Goal: Information Seeking & Learning: Learn about a topic

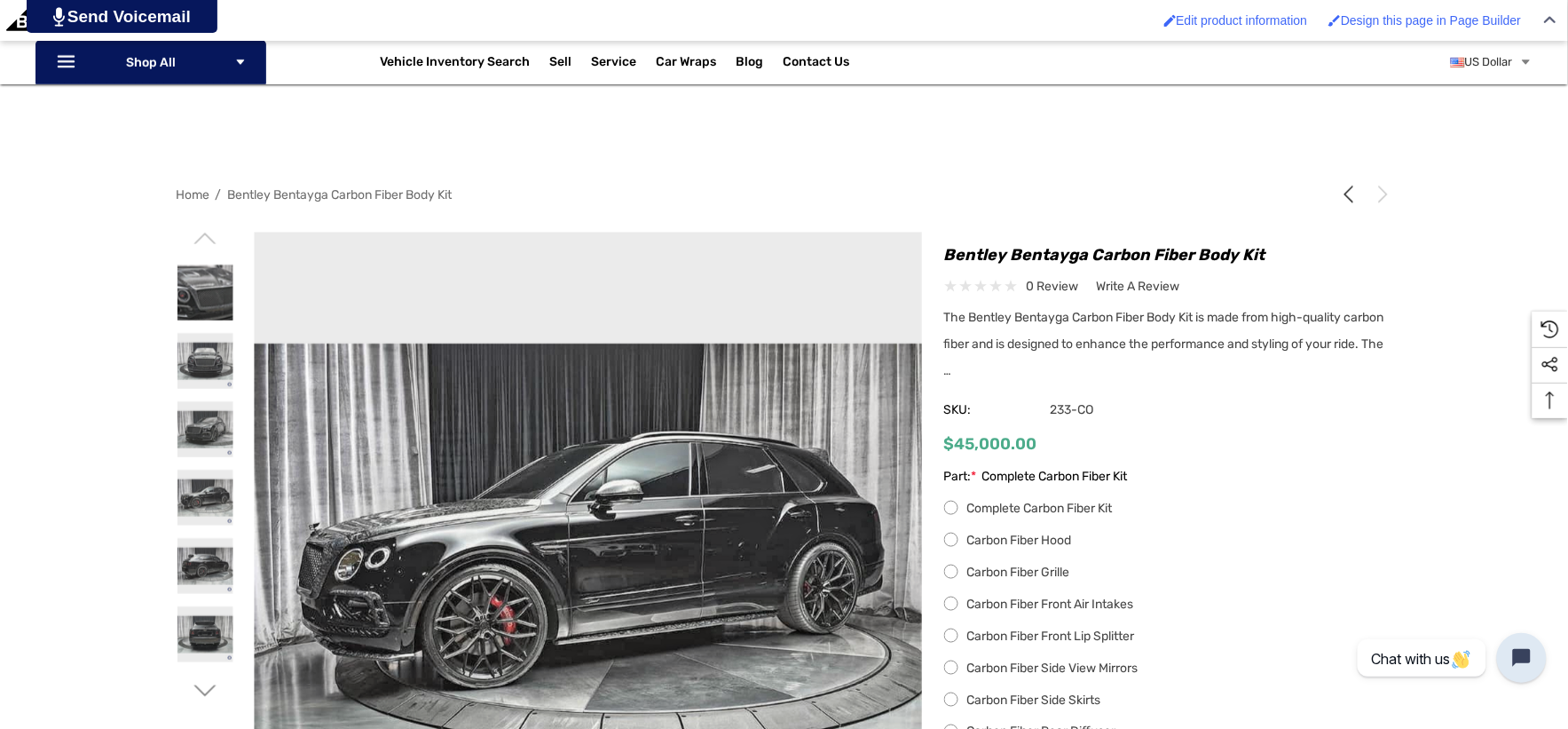
scroll to position [197, 0]
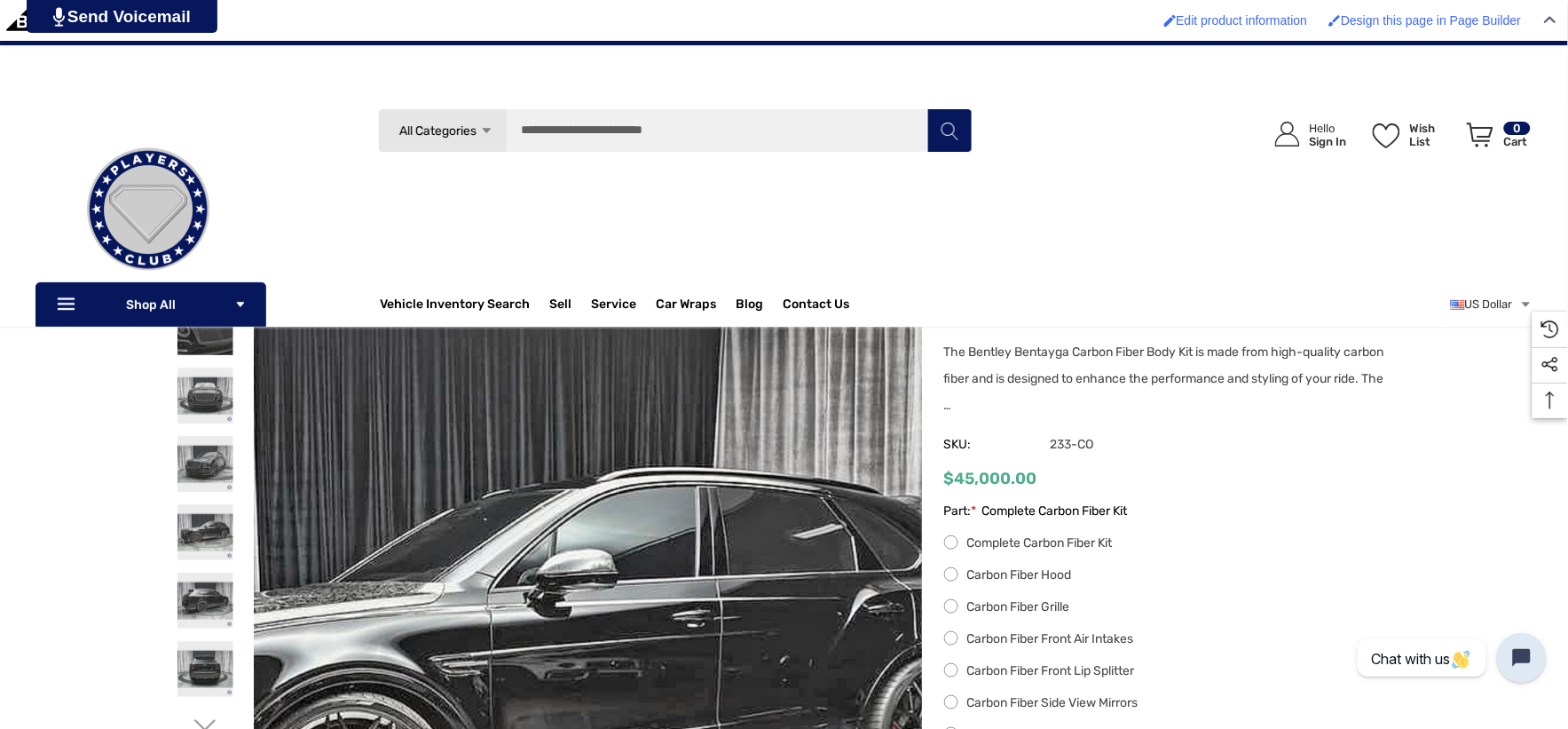
click at [679, 465] on img at bounding box center [524, 697] width 1136 height 1137
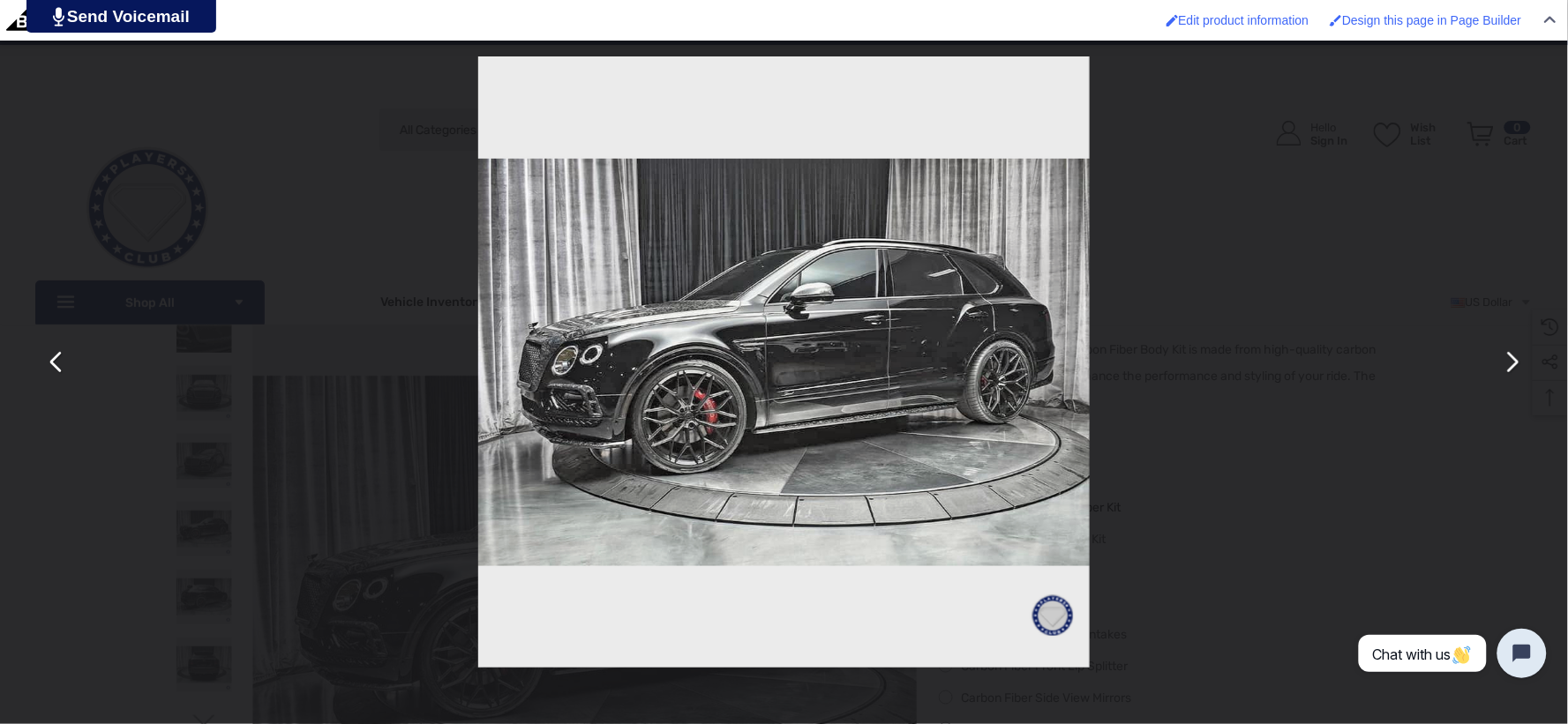
click at [1509, 371] on button "You can close this modal content with the ESC key" at bounding box center [1511, 362] width 42 height 42
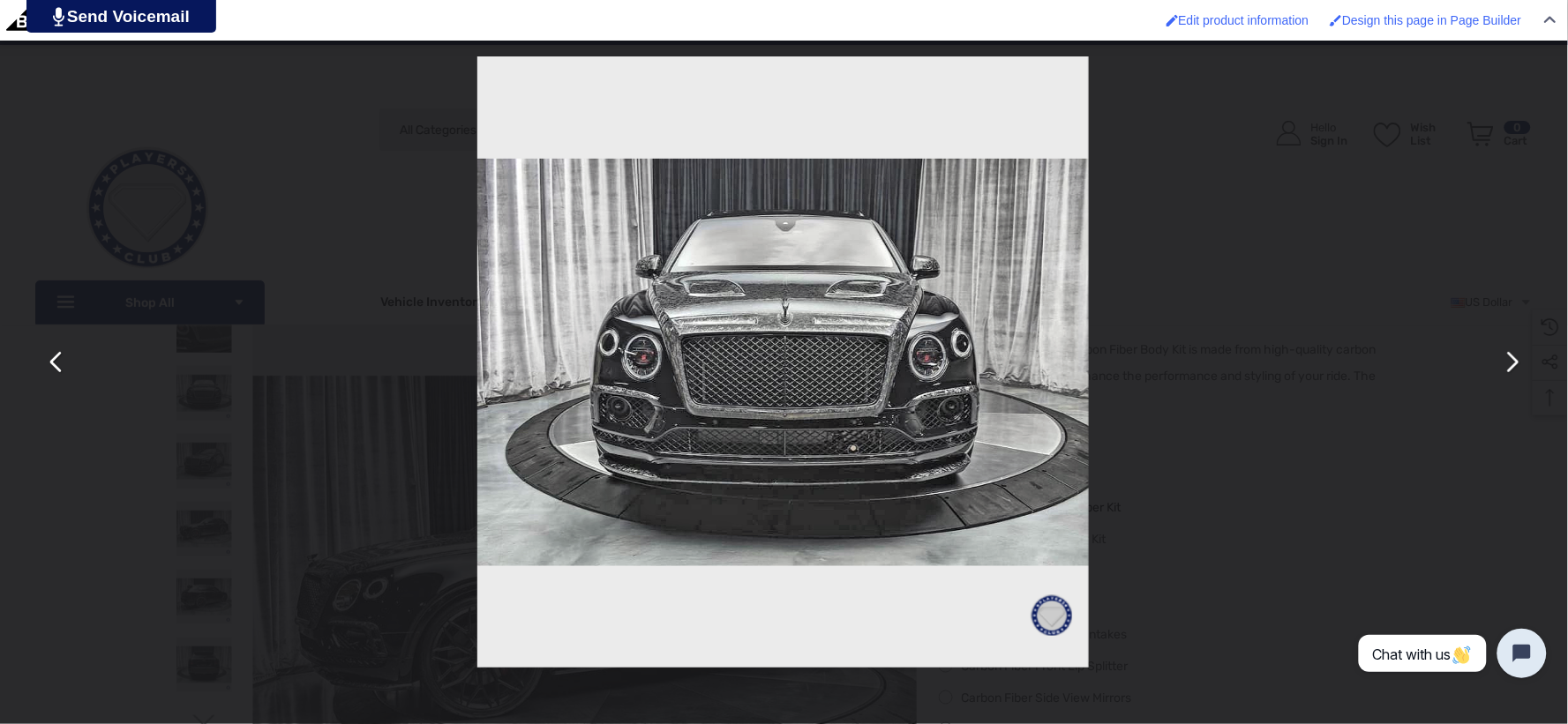
click at [1510, 366] on button "You can close this modal content with the ESC key" at bounding box center [1511, 362] width 42 height 42
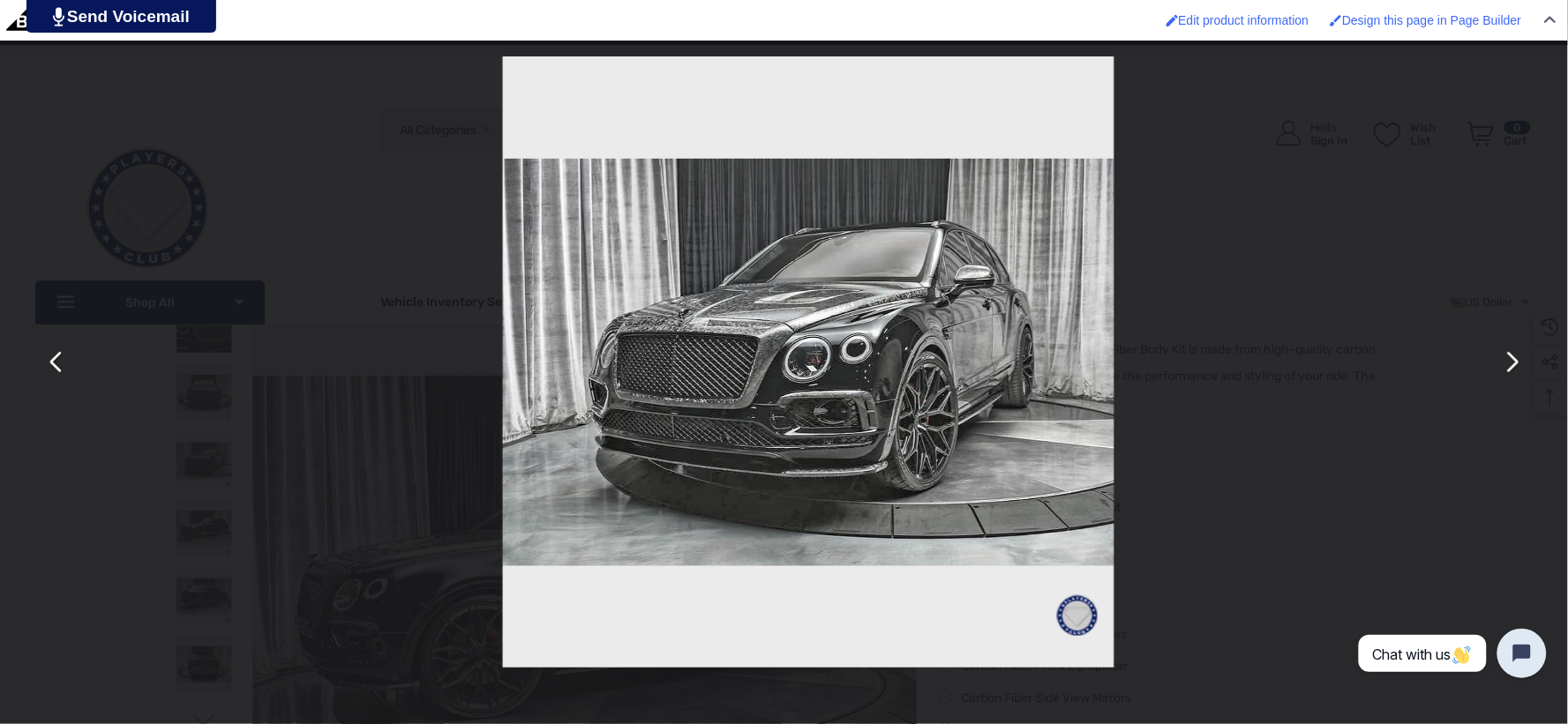
click at [1507, 367] on button "You can close this modal content with the ESC key" at bounding box center [1511, 362] width 42 height 42
click at [1506, 367] on button "You can close this modal content with the ESC key" at bounding box center [1511, 362] width 42 height 42
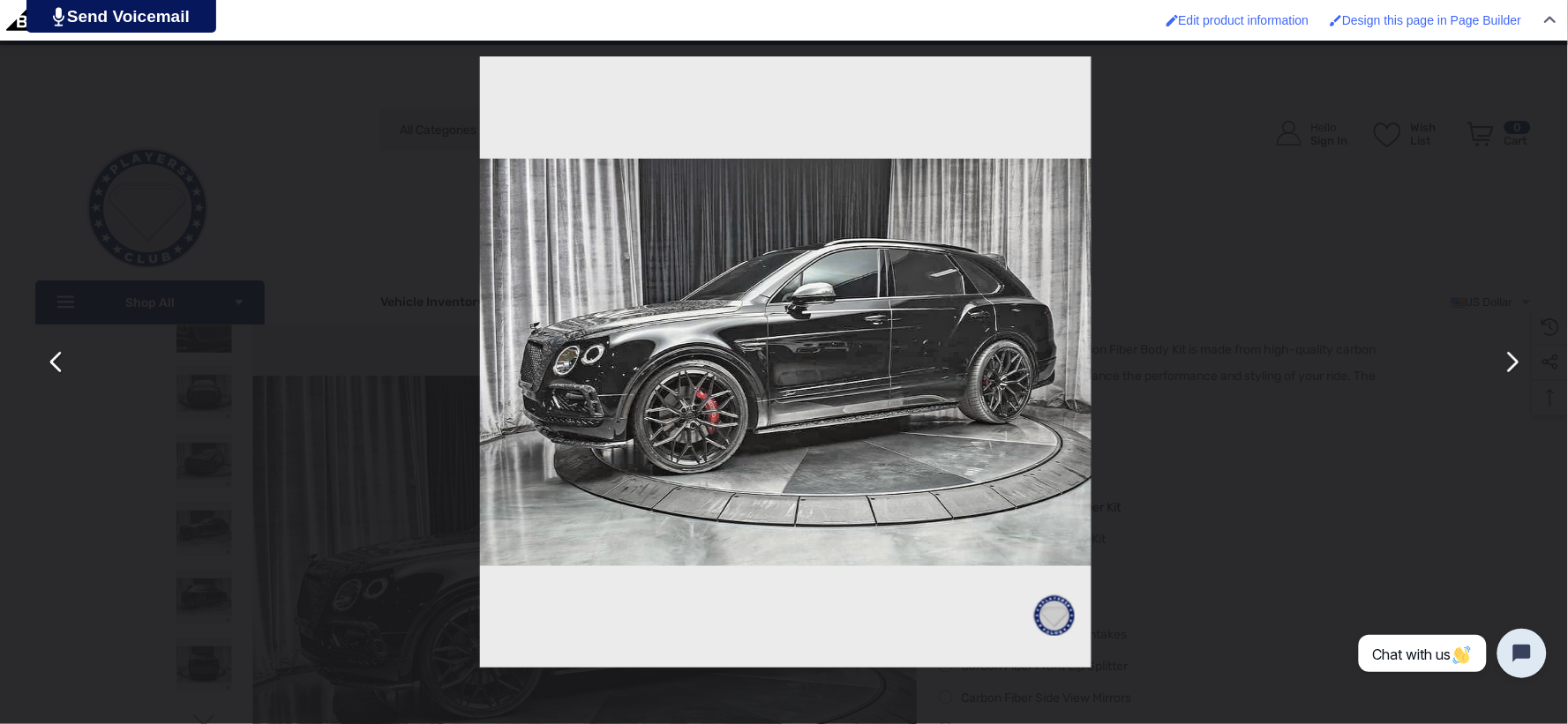
click at [1505, 366] on button "You can close this modal content with the ESC key" at bounding box center [1511, 362] width 42 height 42
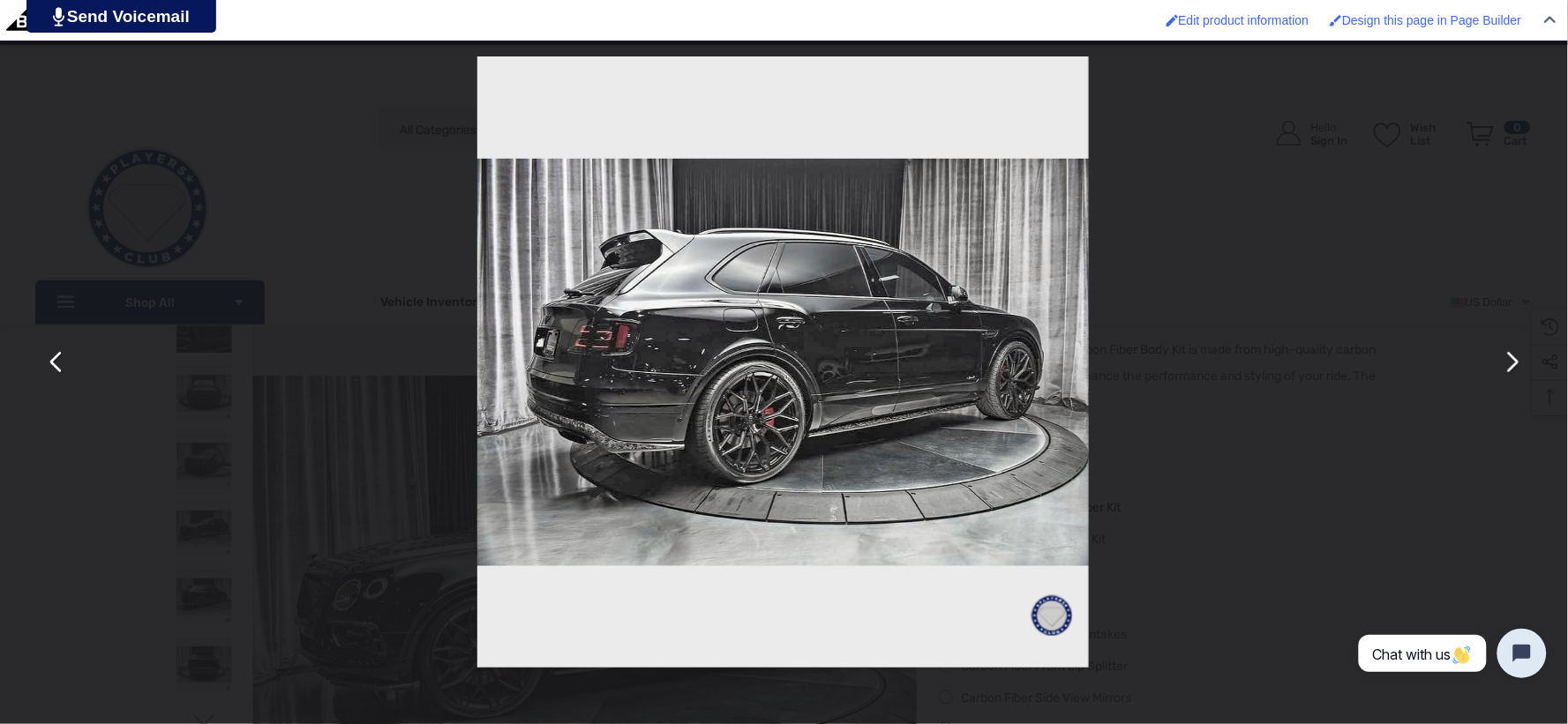
click at [1504, 366] on button "You can close this modal content with the ESC key" at bounding box center [1511, 362] width 42 height 42
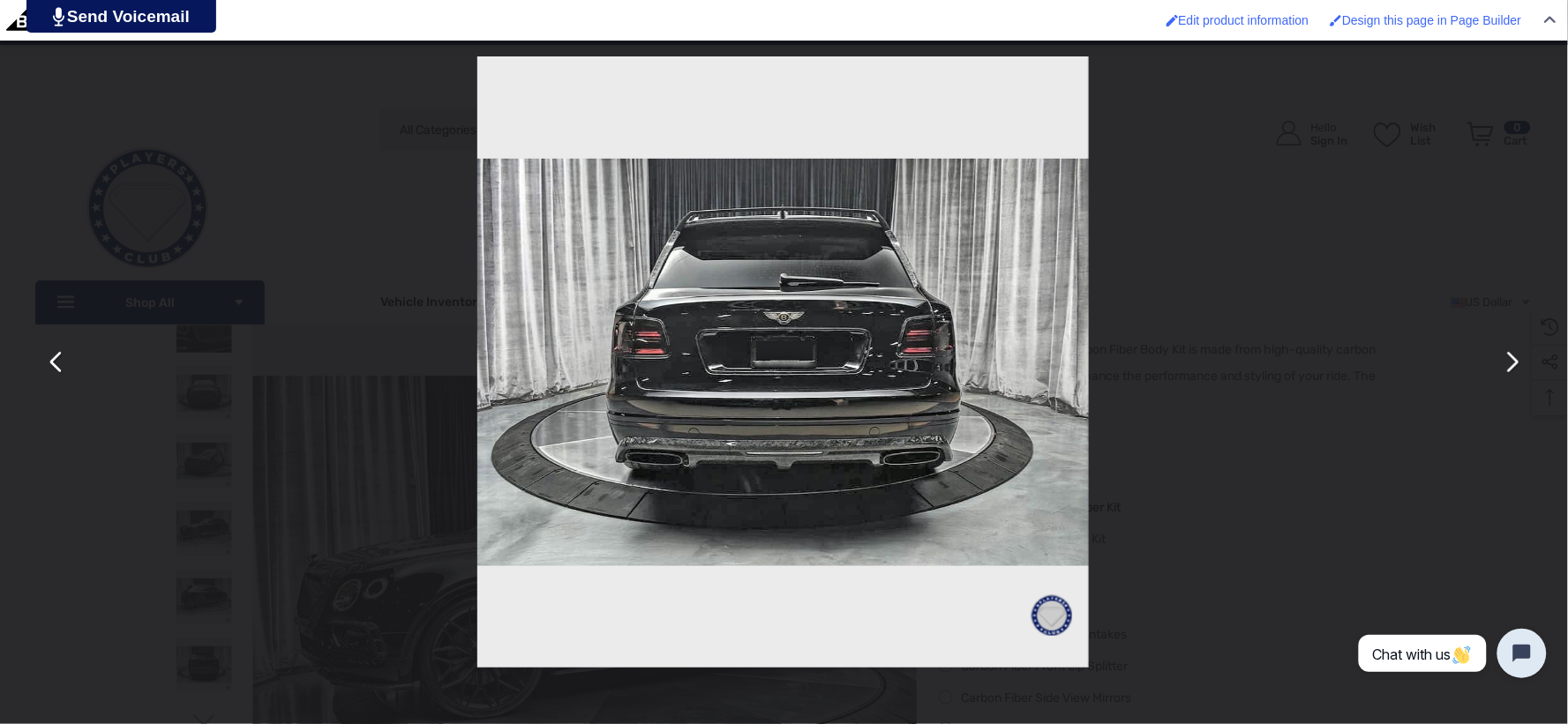
click at [45, 350] on button "You can close this modal content with the ESC key" at bounding box center [57, 362] width 42 height 42
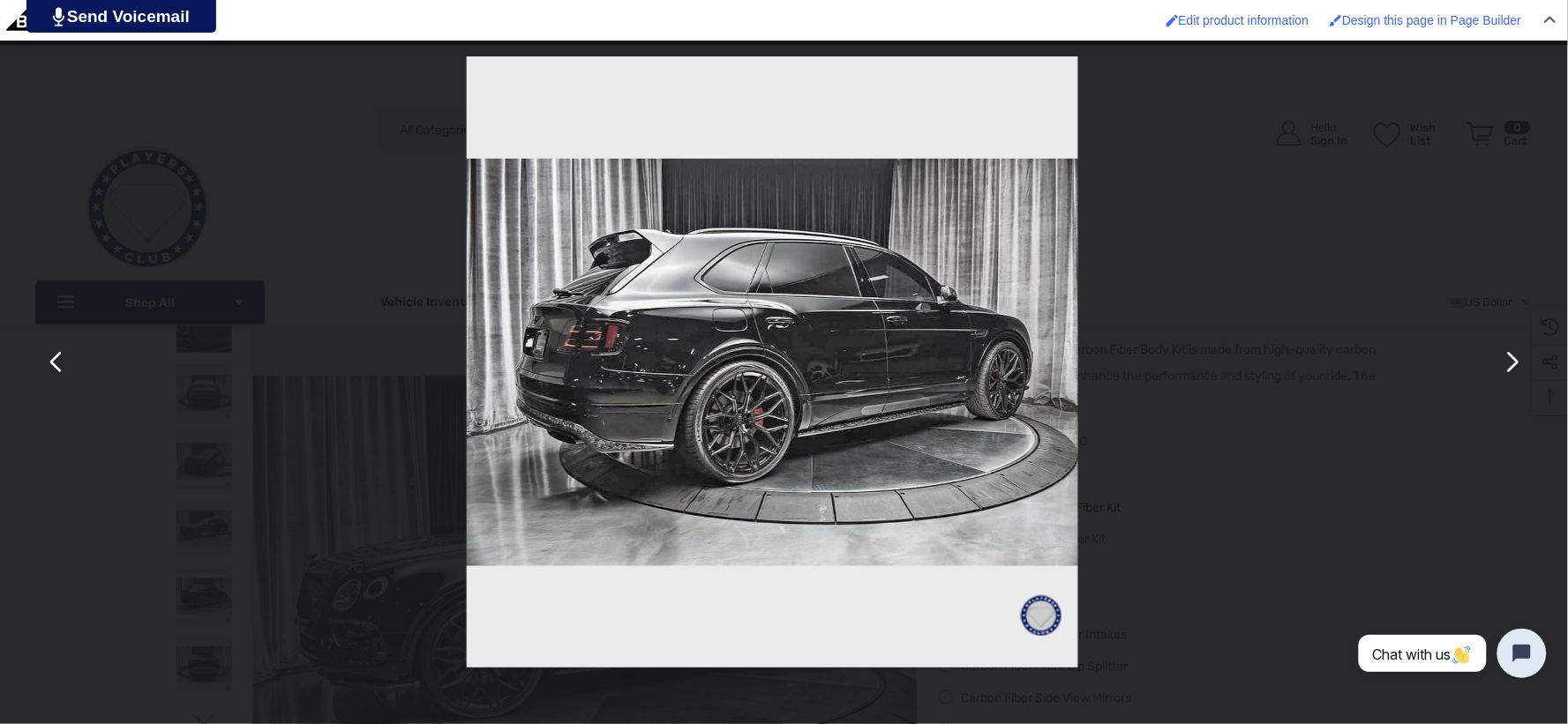
click at [45, 350] on button "You can close this modal content with the ESC key" at bounding box center [57, 362] width 42 height 42
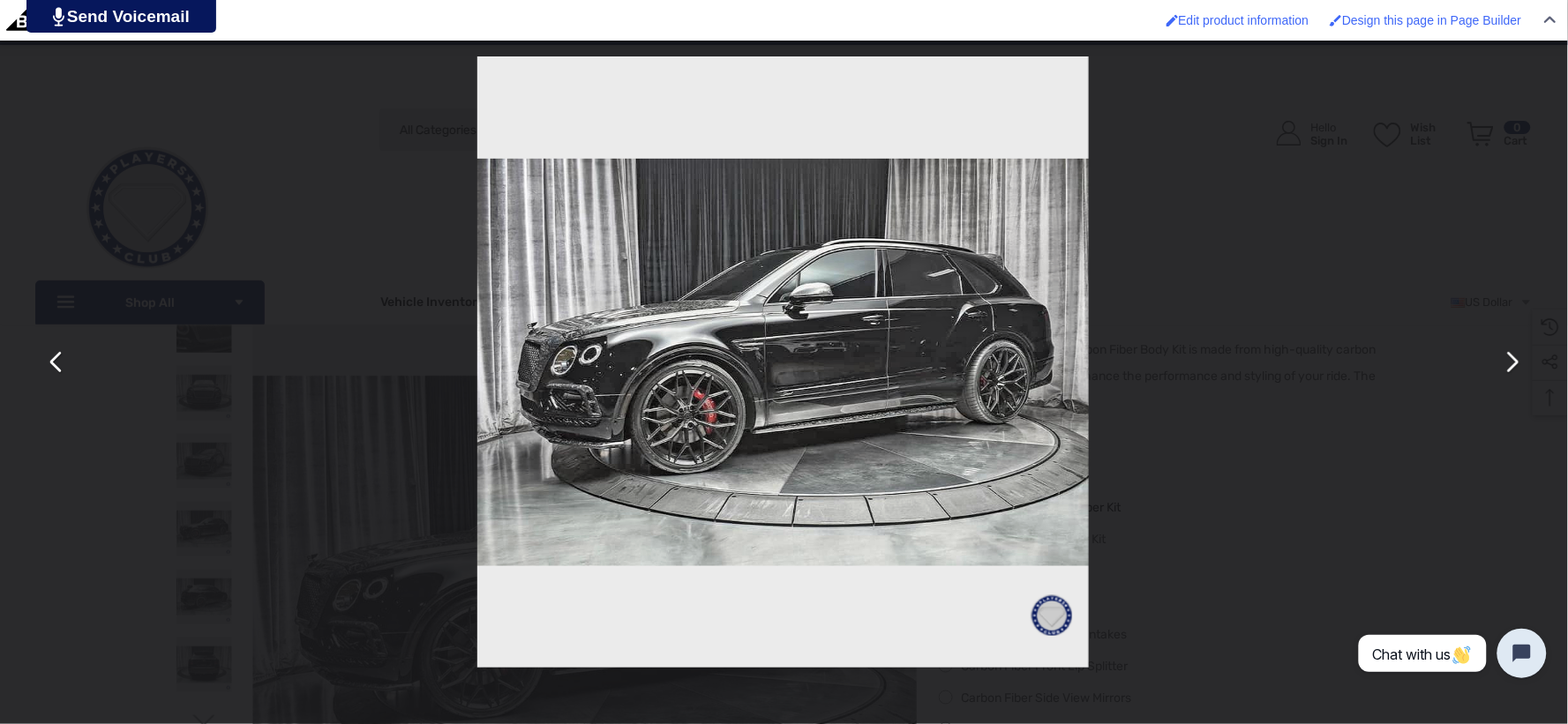
click at [1253, 393] on div "You can close this modal content with the ESC key" at bounding box center [783, 362] width 1568 height 724
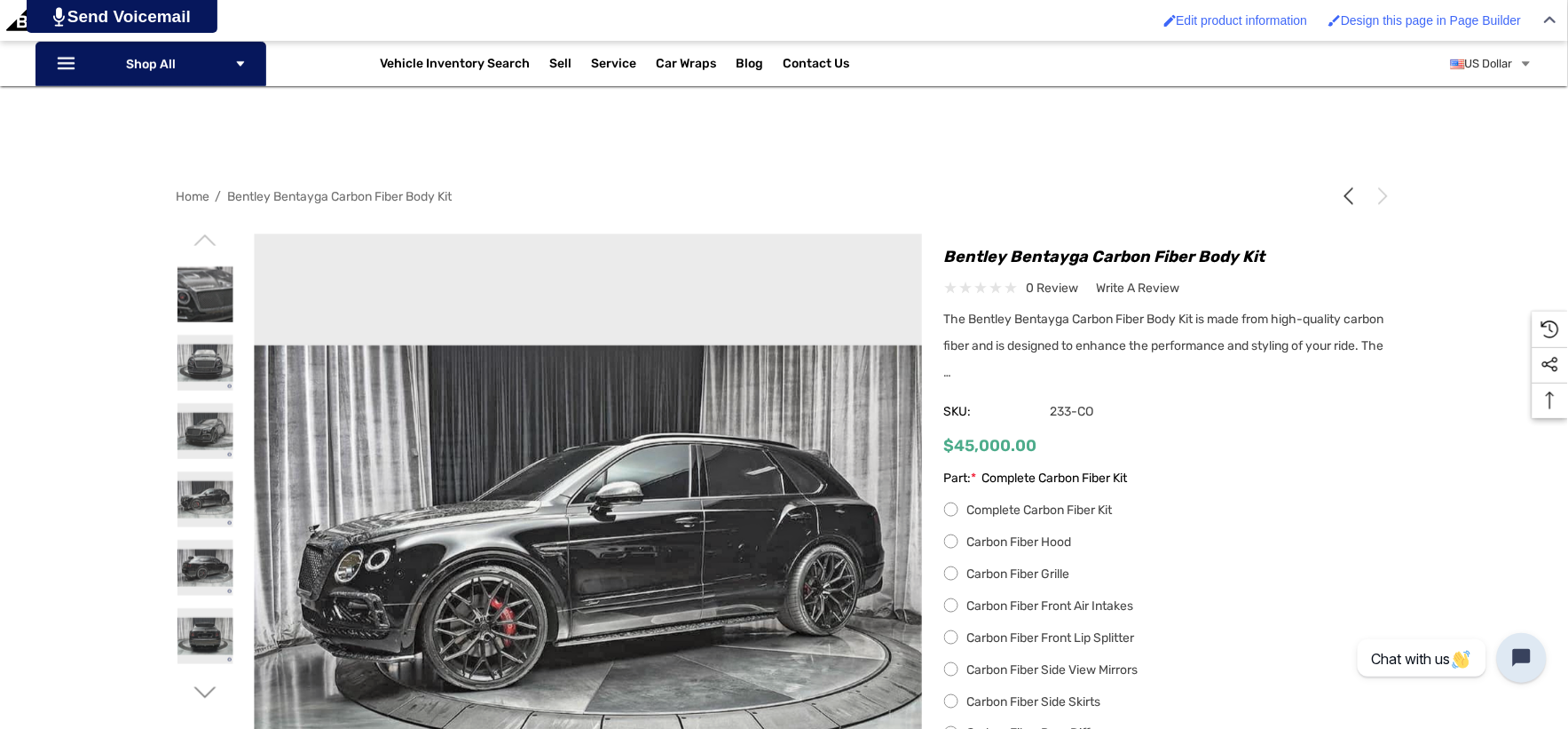
scroll to position [394, 0]
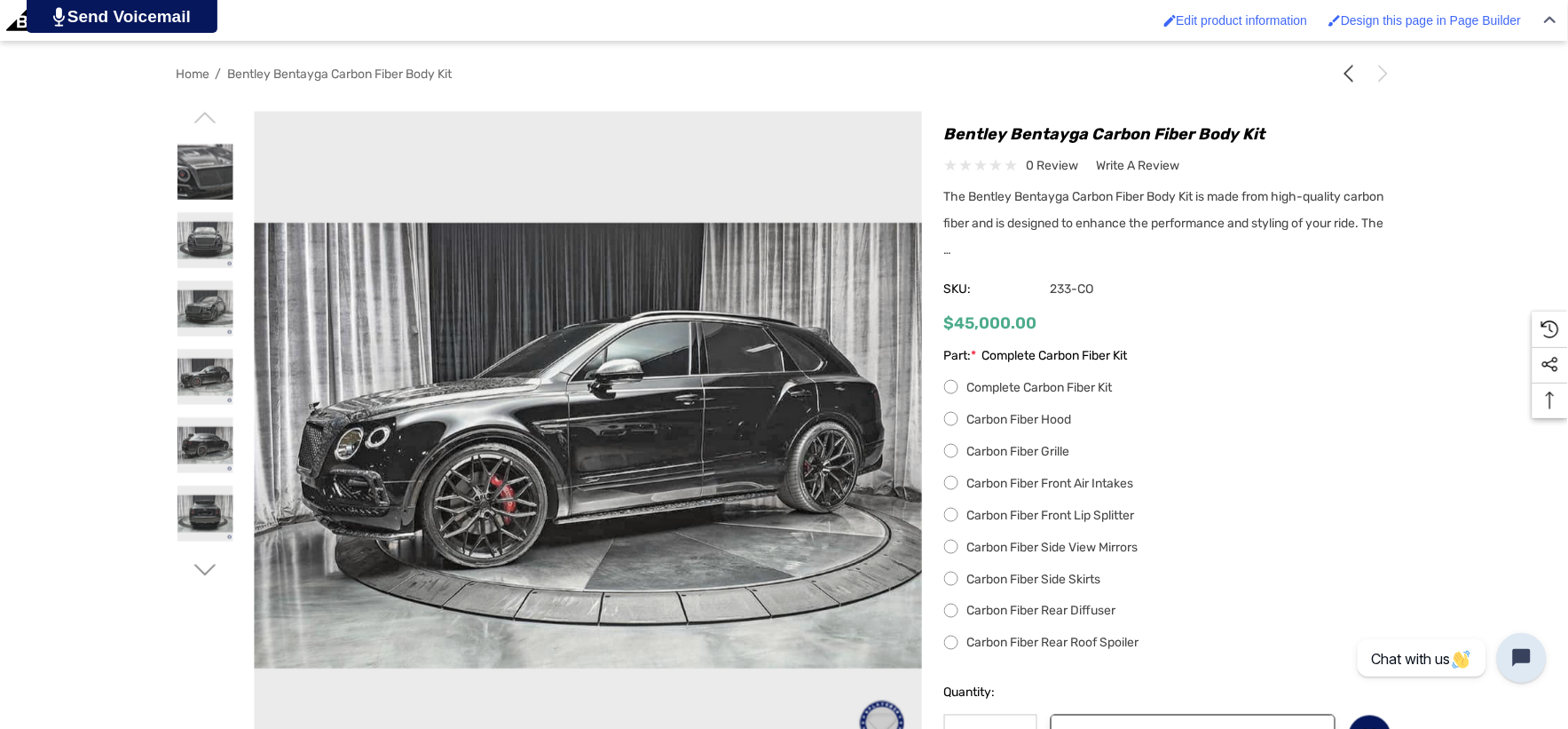
click at [936, 137] on div "Previous Next Players Club 5 Open Wheels $45,000.00" at bounding box center [1157, 493] width 470 height 746
click at [1276, 126] on h1 "Bentley Bentayga Carbon Fiber Body Kit" at bounding box center [1168, 133] width 448 height 28
copy h1 "Bentley Bentayga Carbon Fiber Body Kit"
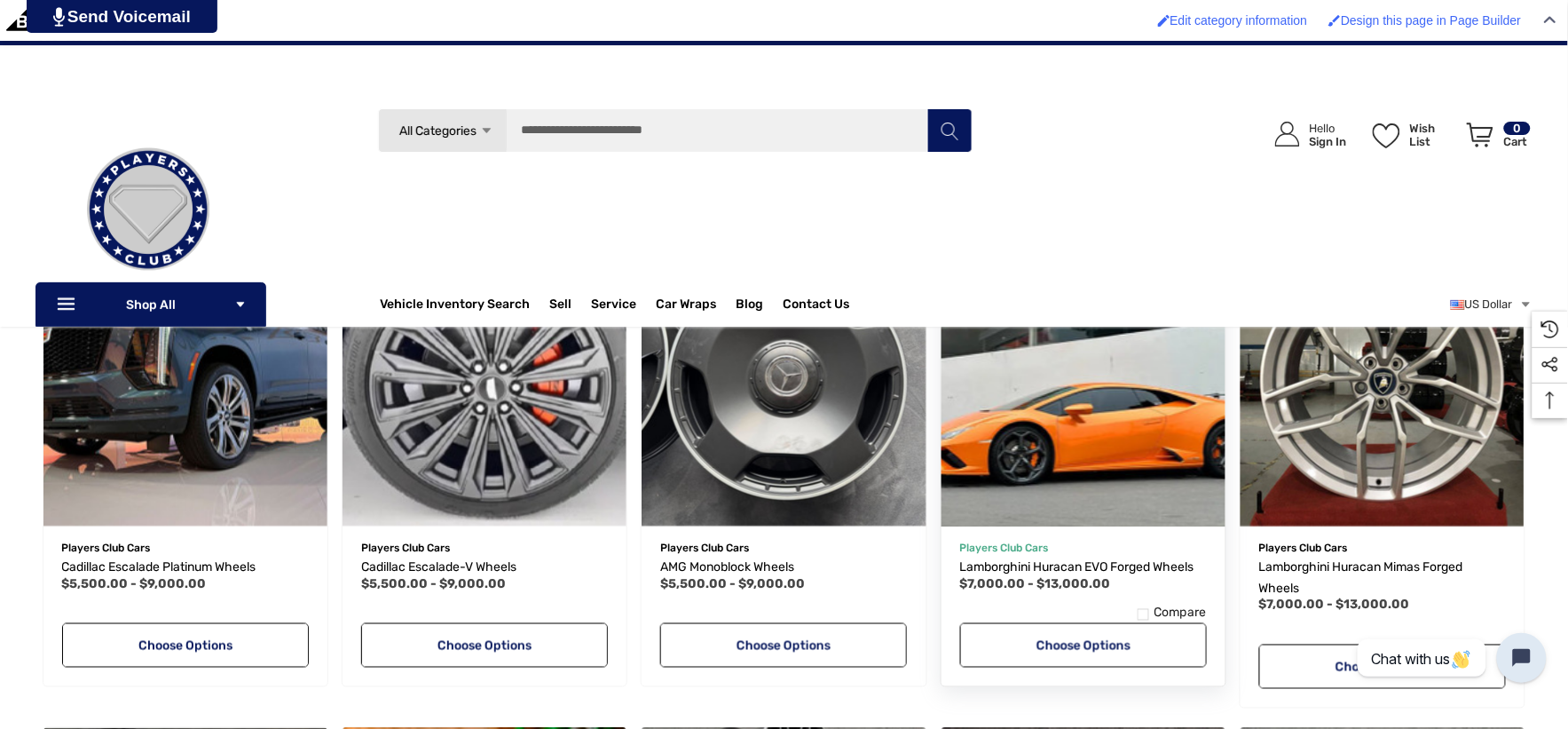
scroll to position [296, 0]
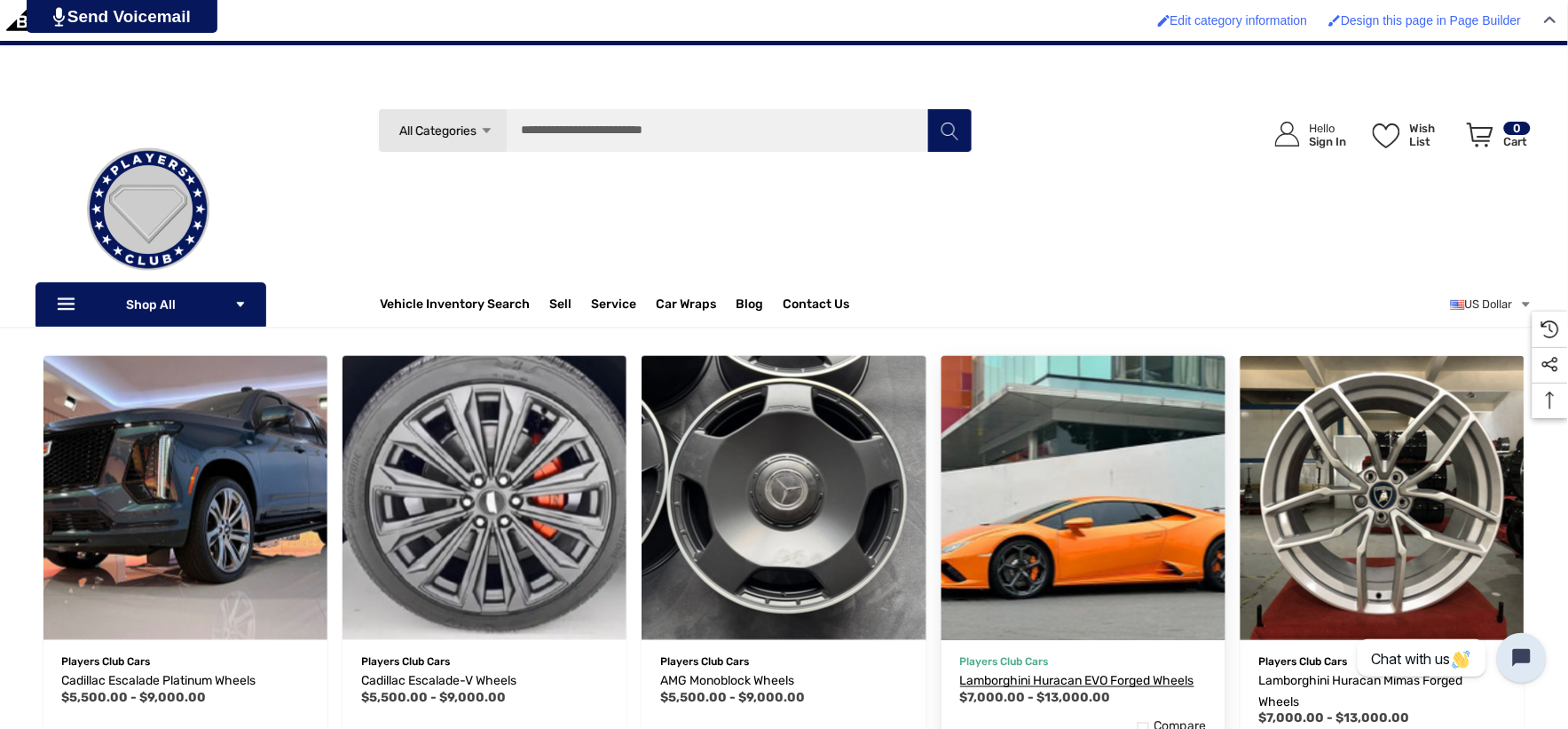
click at [1087, 682] on span "Lamborghini Huracan EVO Forged Wheels" at bounding box center [1076, 681] width 234 height 15
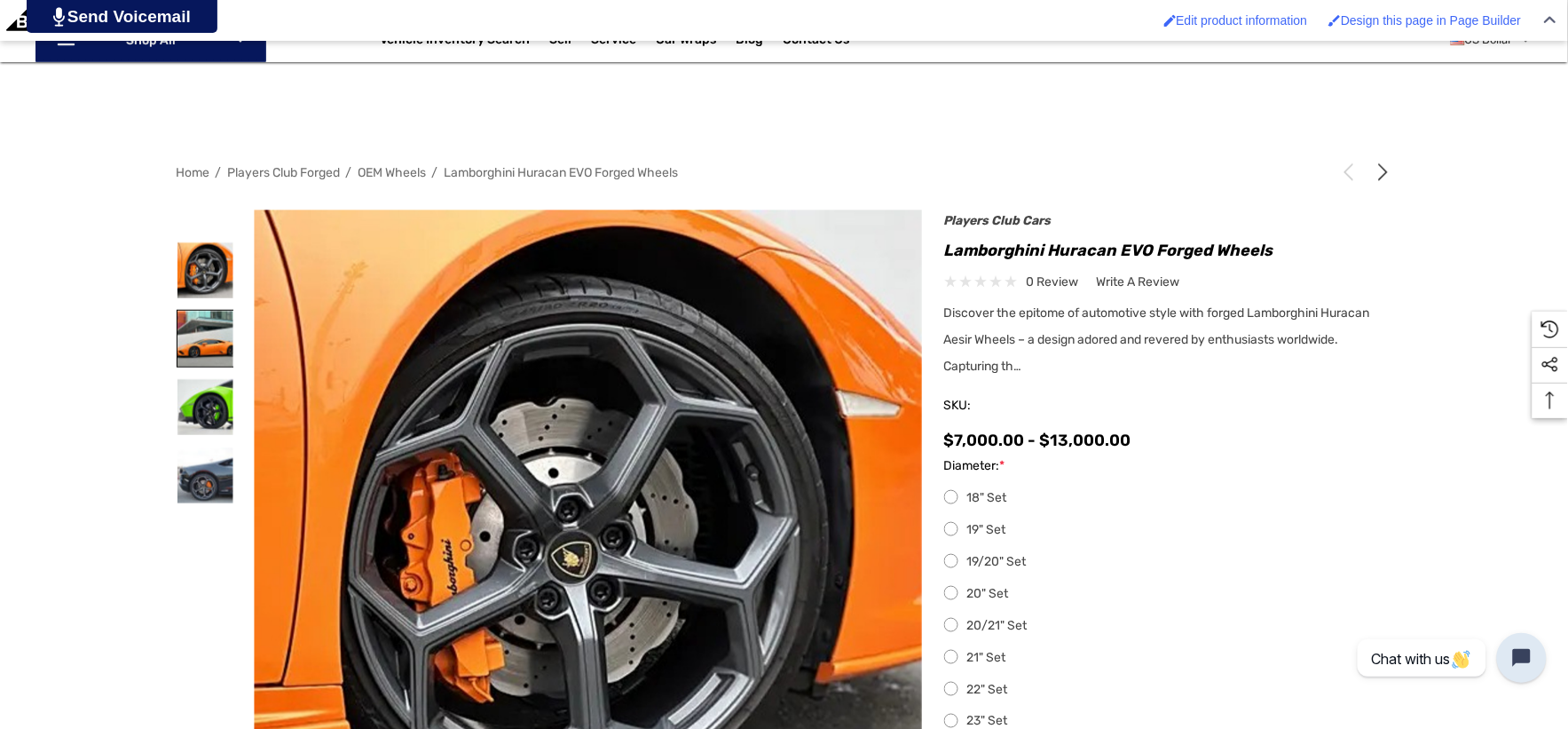
click at [214, 324] on img at bounding box center [205, 338] width 56 height 56
click at [215, 324] on img at bounding box center [205, 338] width 56 height 56
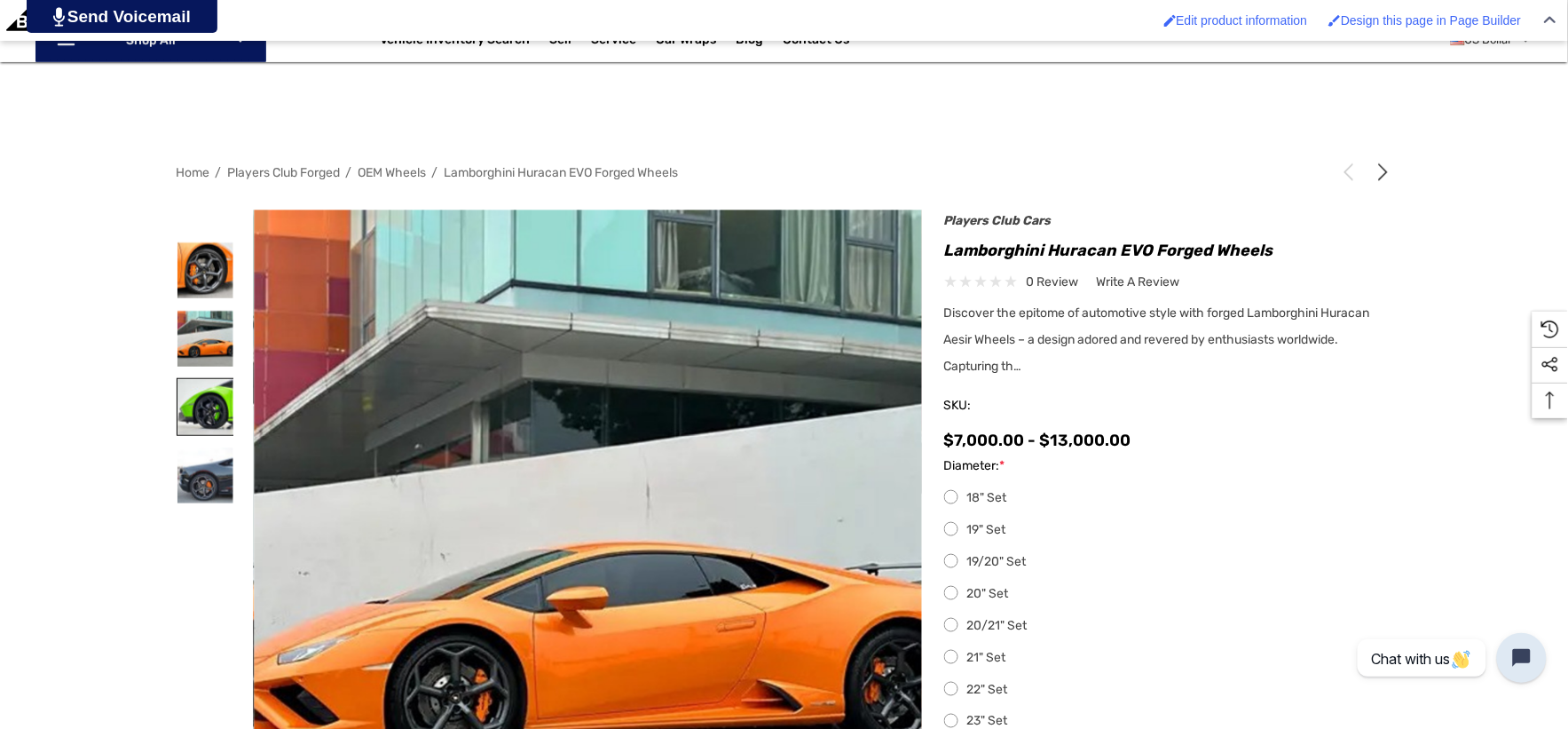
click at [199, 391] on img at bounding box center [205, 407] width 56 height 56
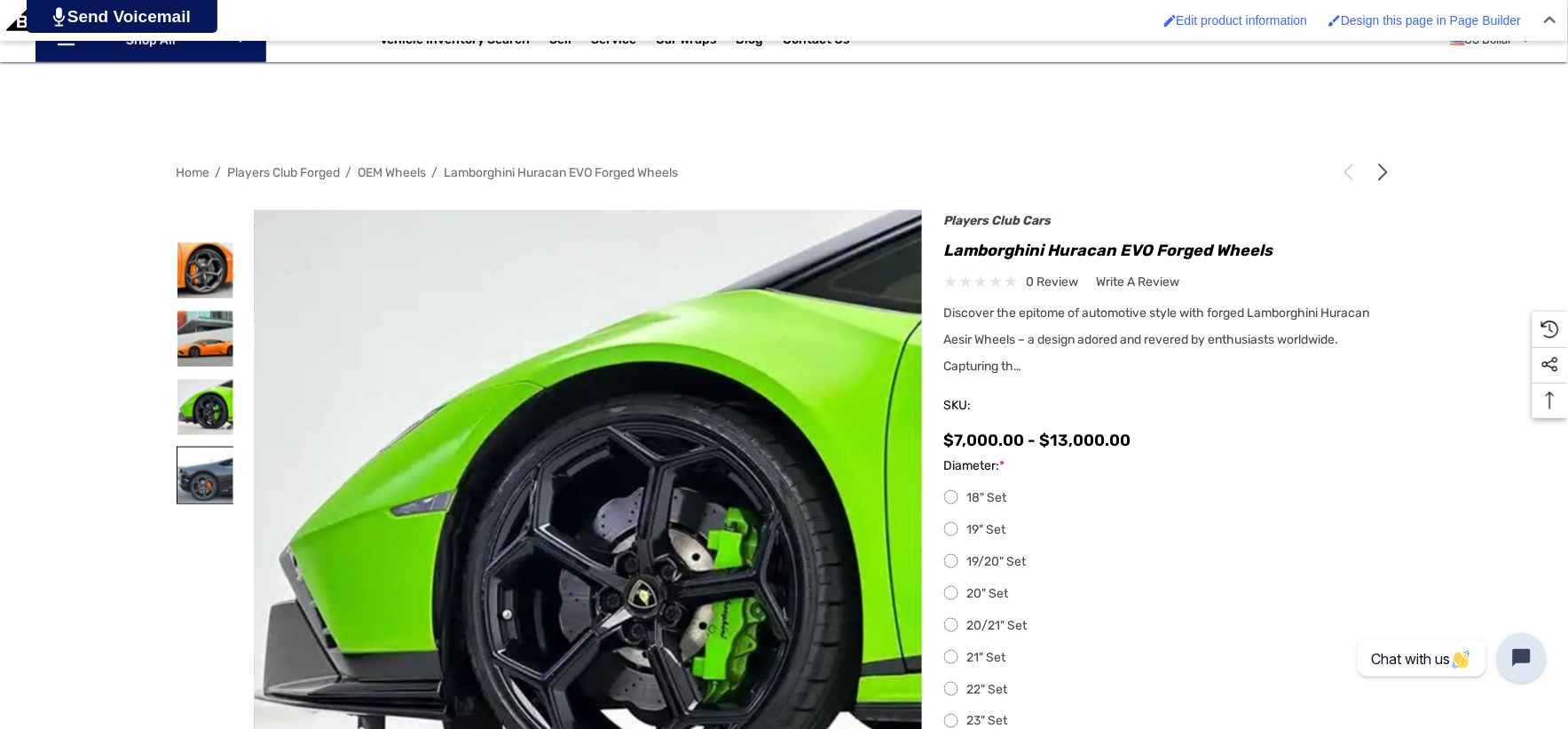
click at [194, 487] on img at bounding box center [205, 475] width 56 height 56
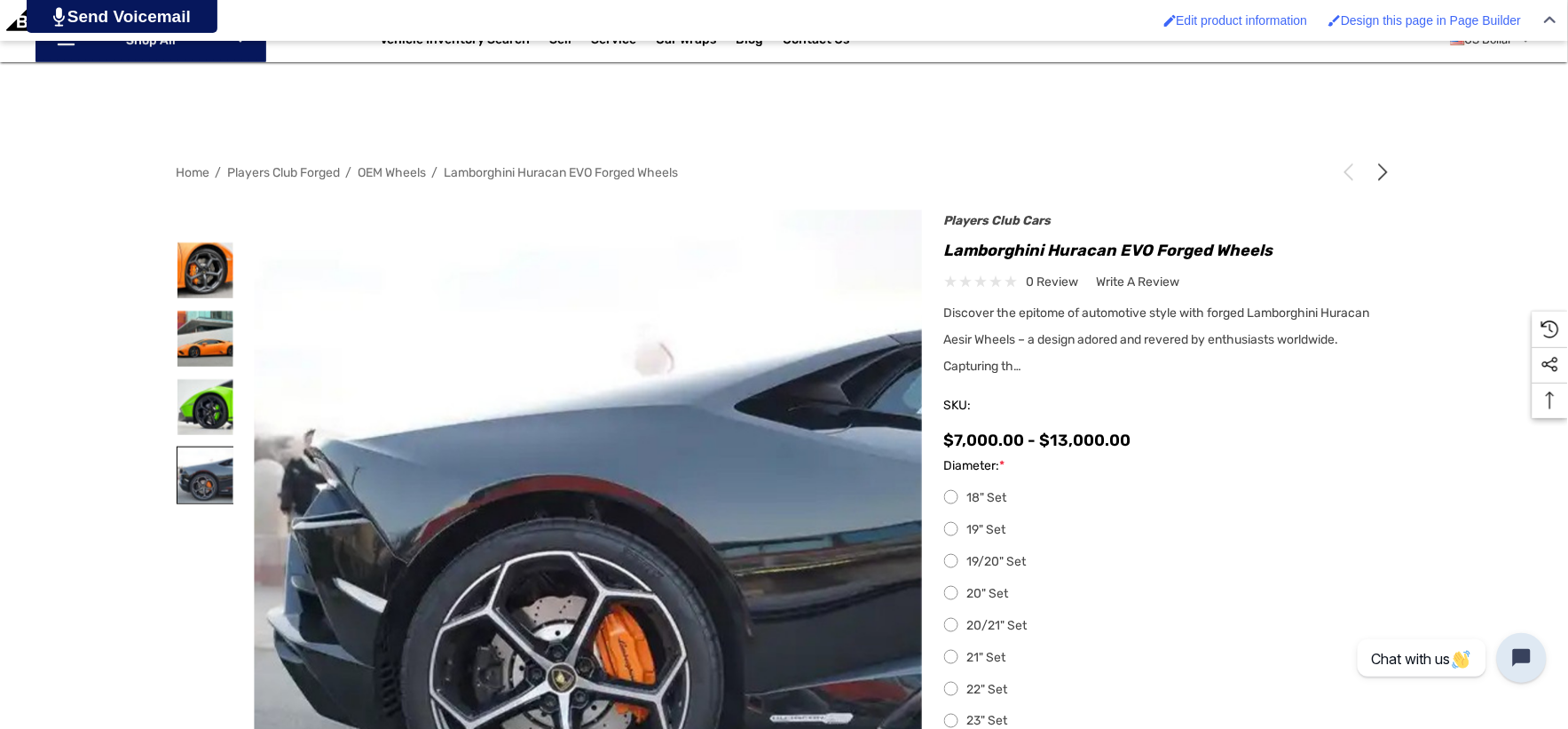
click at [194, 487] on img at bounding box center [205, 475] width 56 height 56
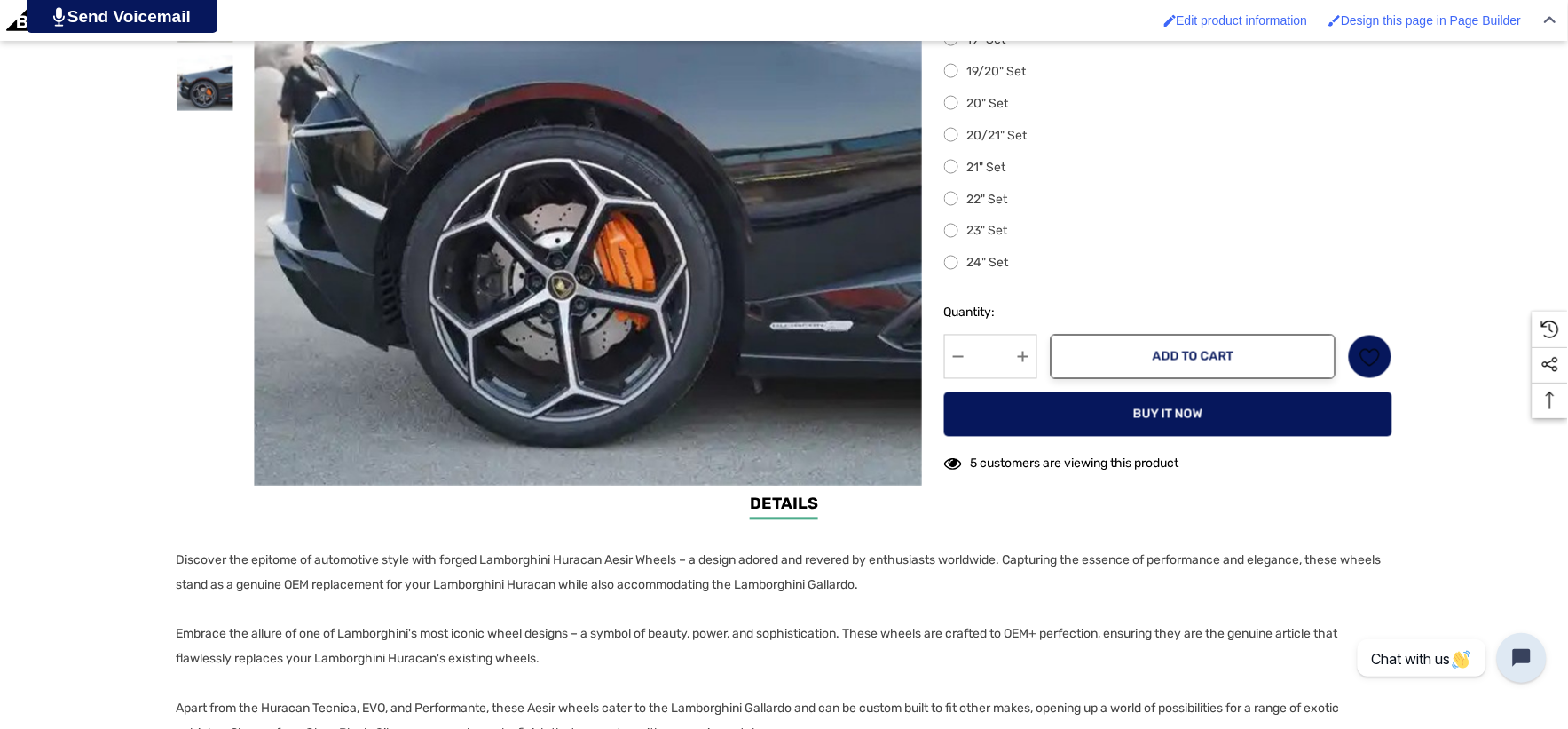
scroll to position [789, 0]
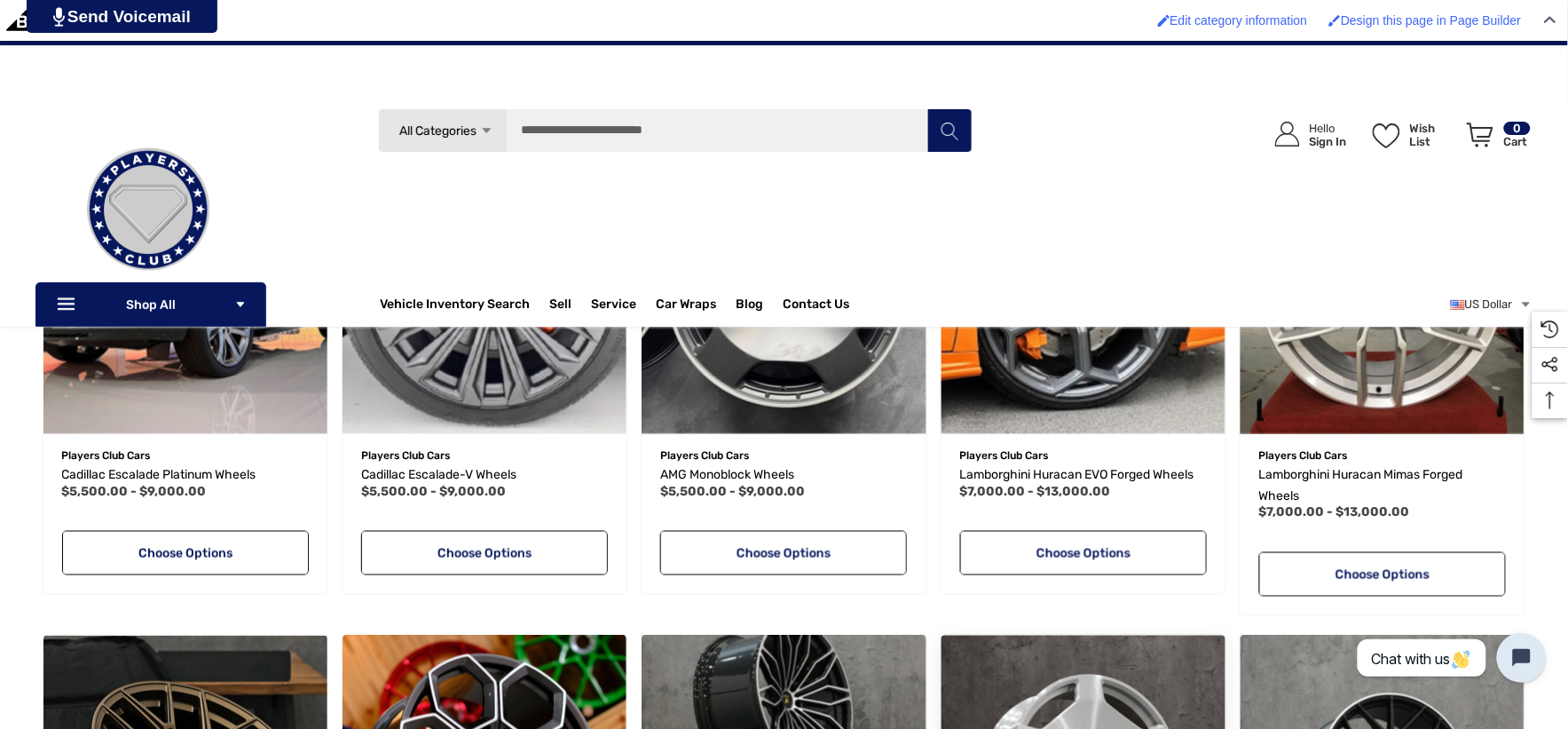
scroll to position [493, 0]
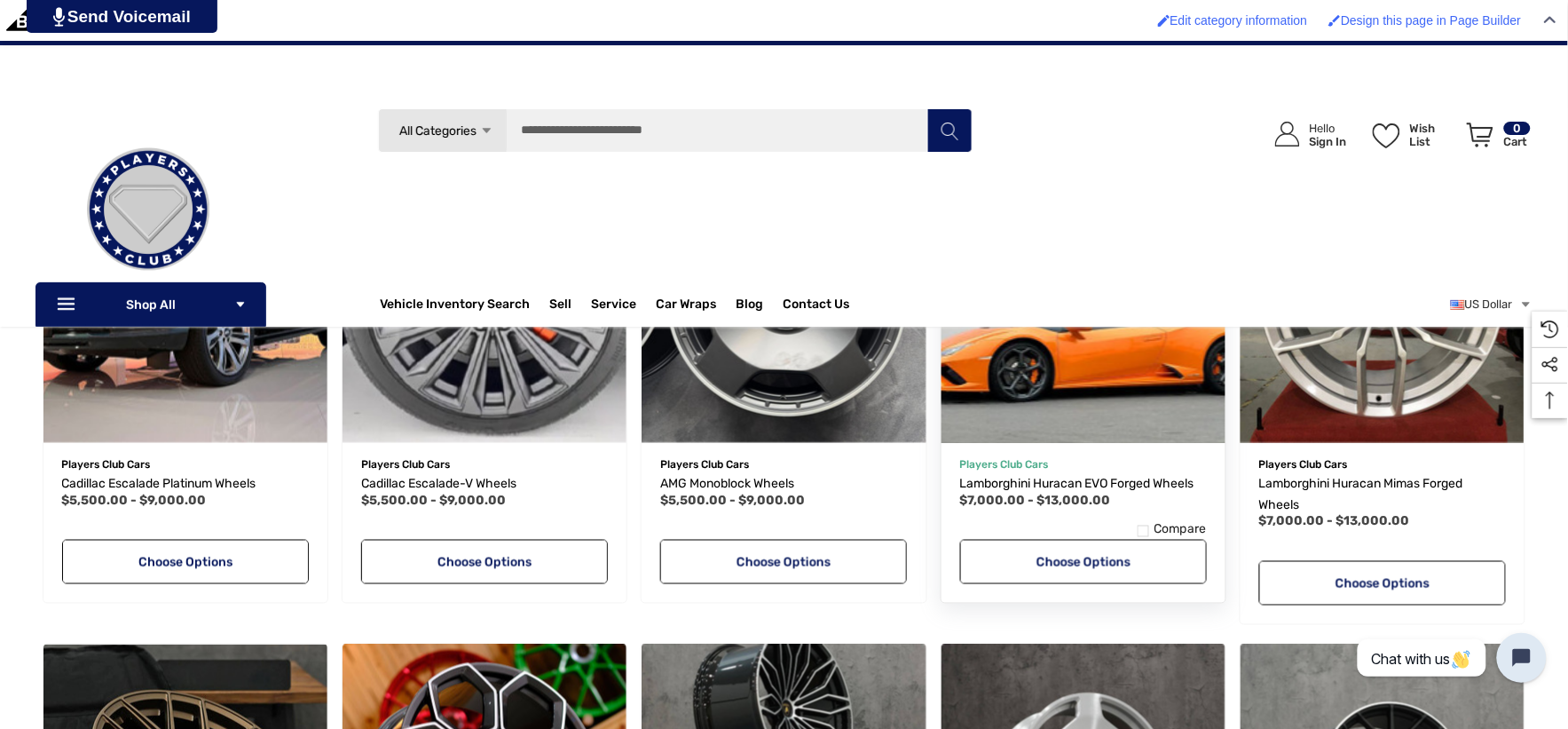
click at [1066, 386] on img "Lamborghini Huracan EVO Forged Wheels,Price range from $7,000.00 to $13,000.00\a" at bounding box center [1083, 301] width 312 height 312
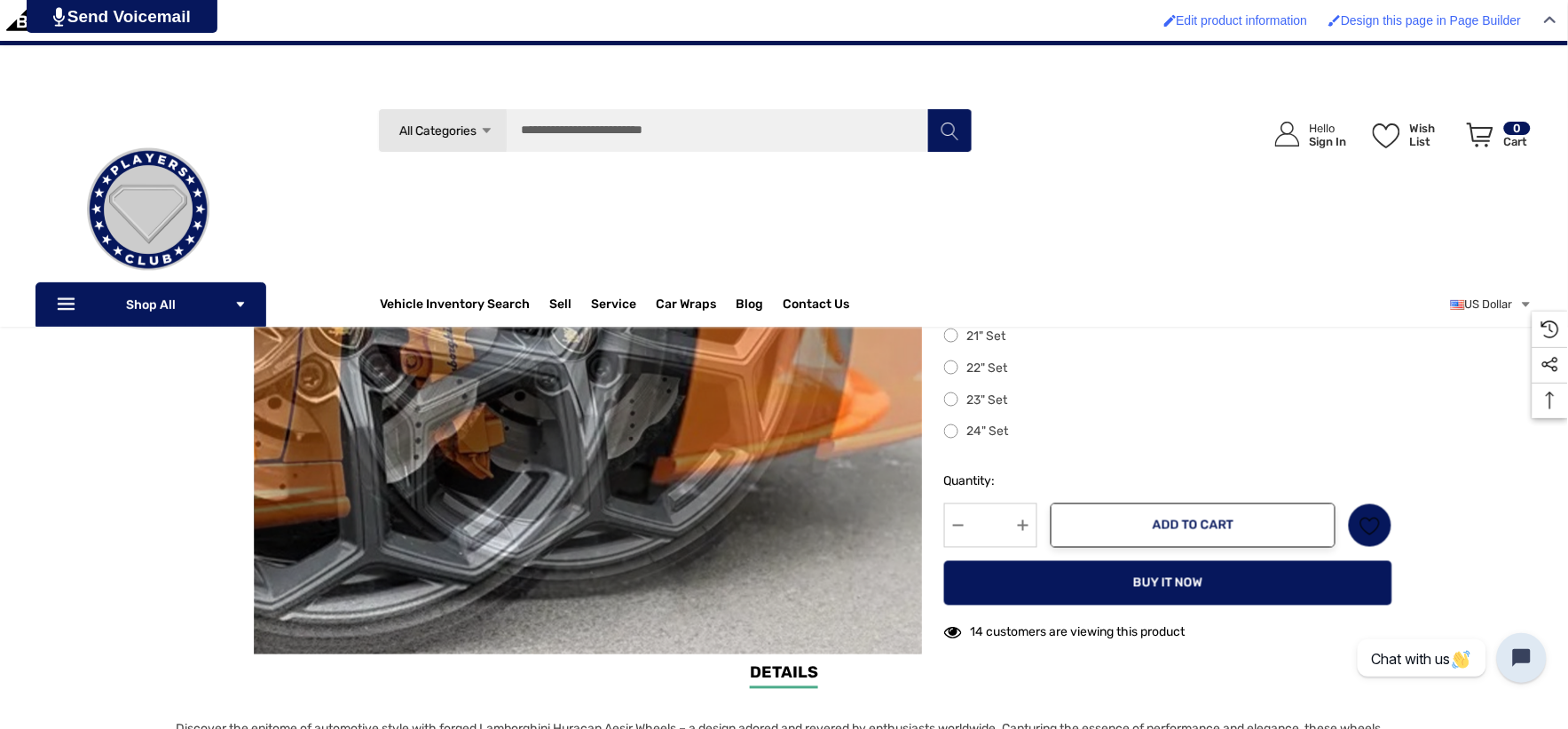
scroll to position [394, 0]
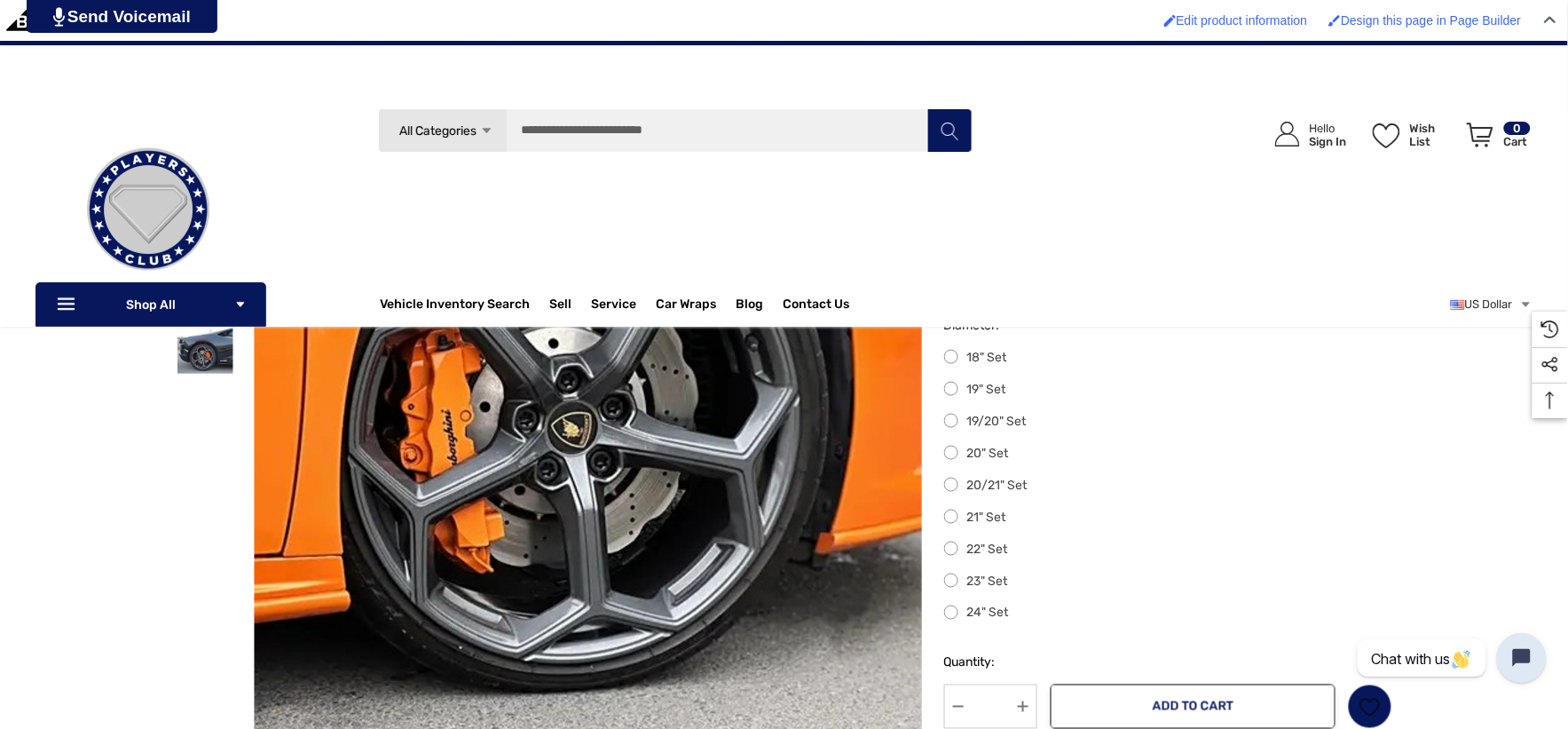
click at [952, 456] on label "20" Set" at bounding box center [1168, 454] width 448 height 21
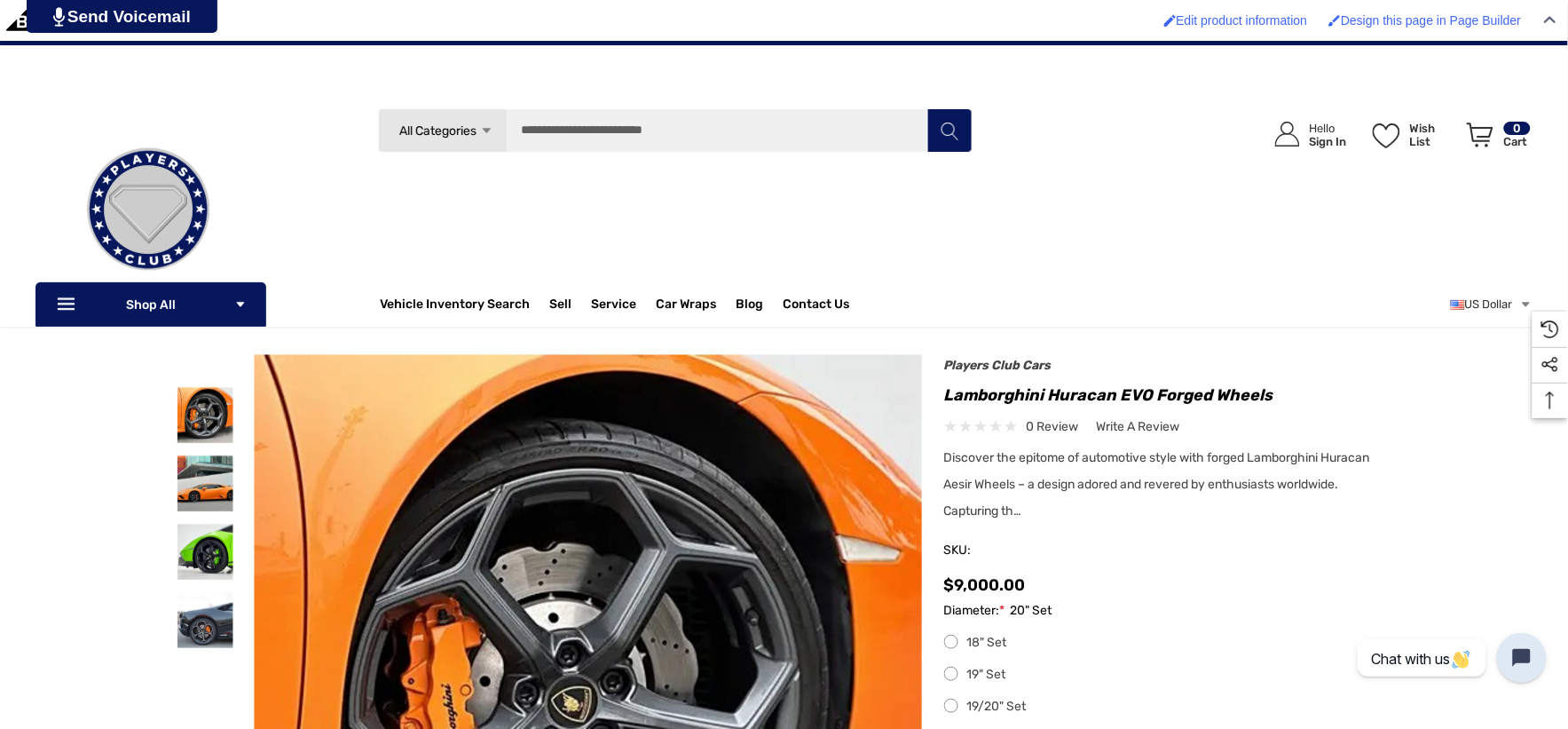
scroll to position [98, 0]
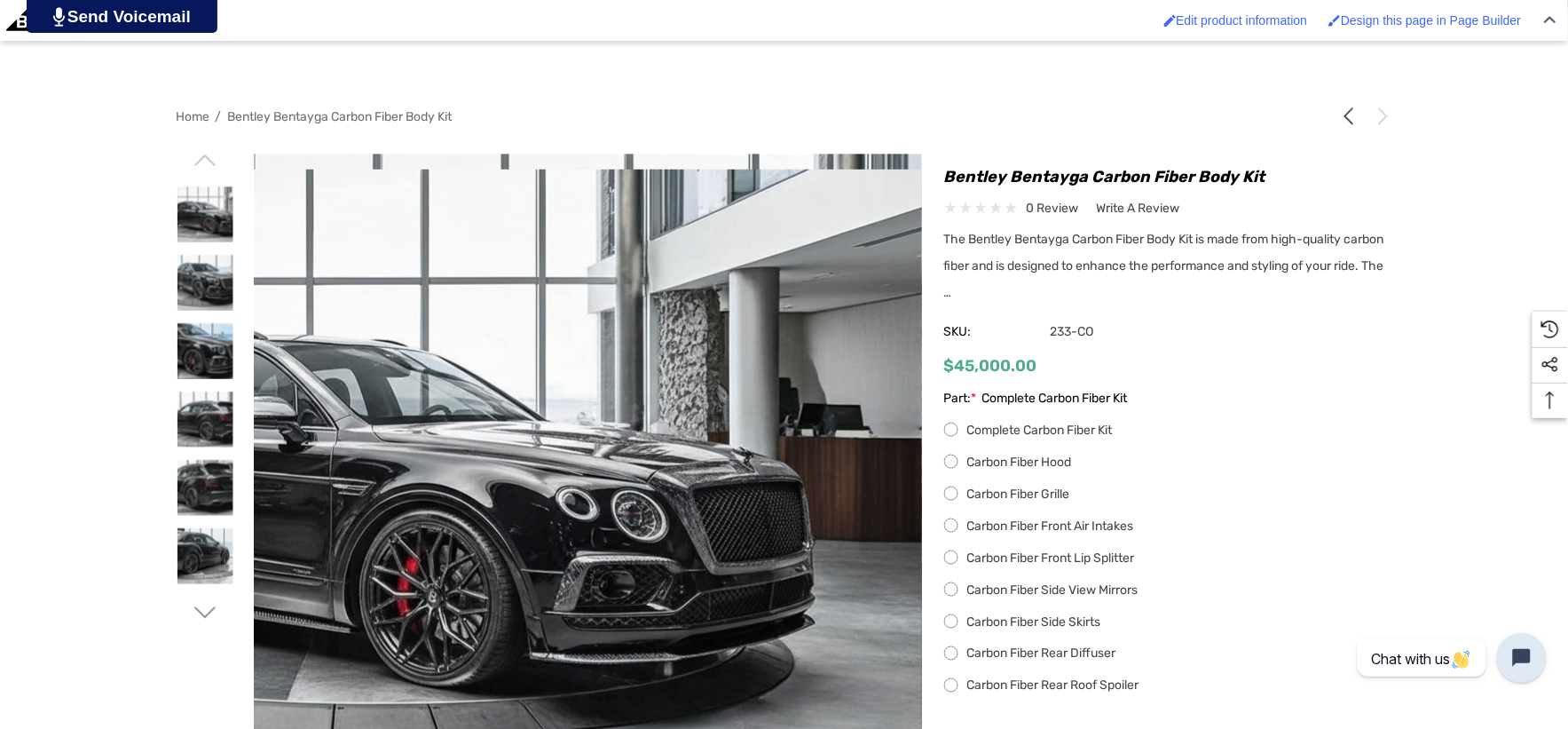
scroll to position [394, 0]
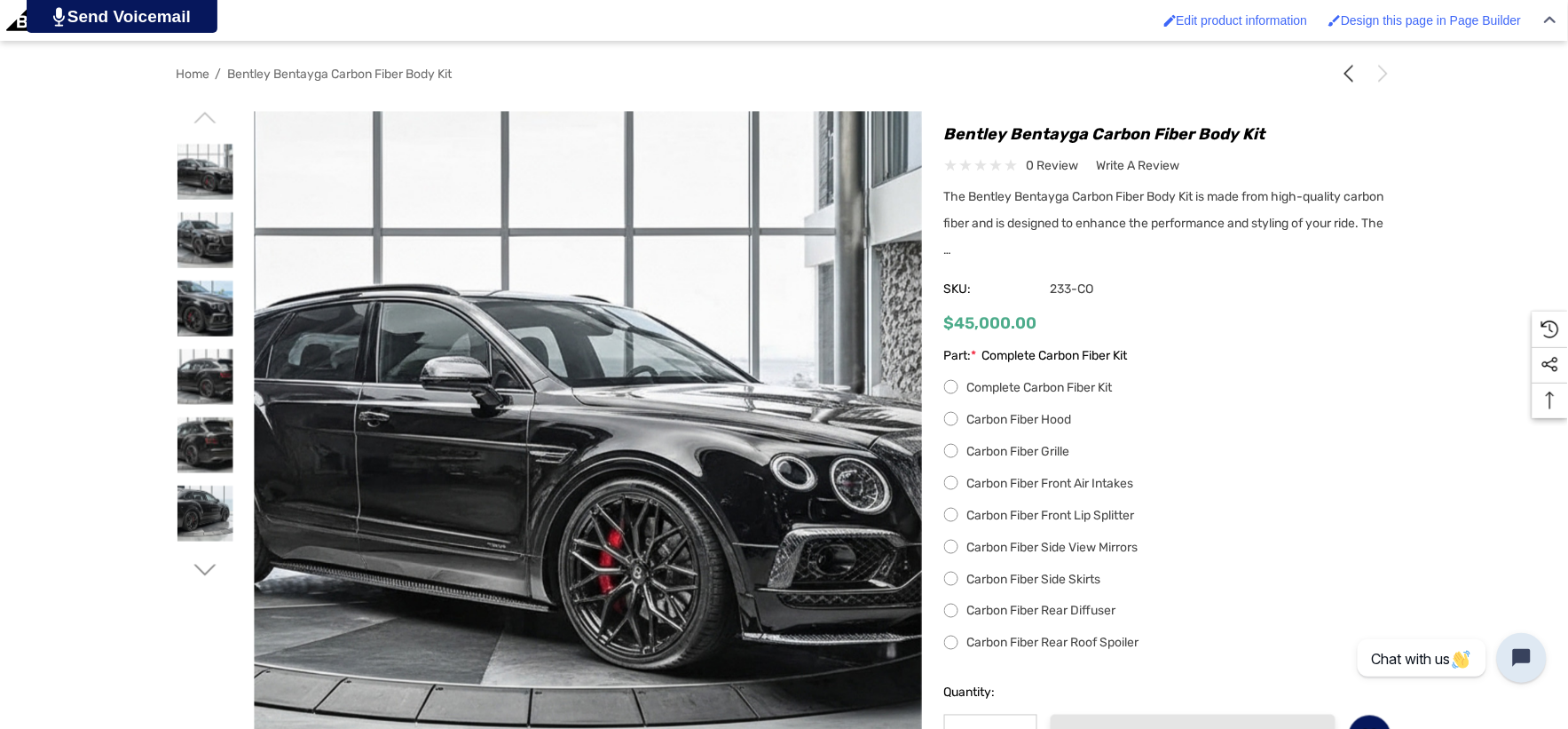
click at [953, 426] on label "Carbon Fiber Hood" at bounding box center [1168, 420] width 448 height 21
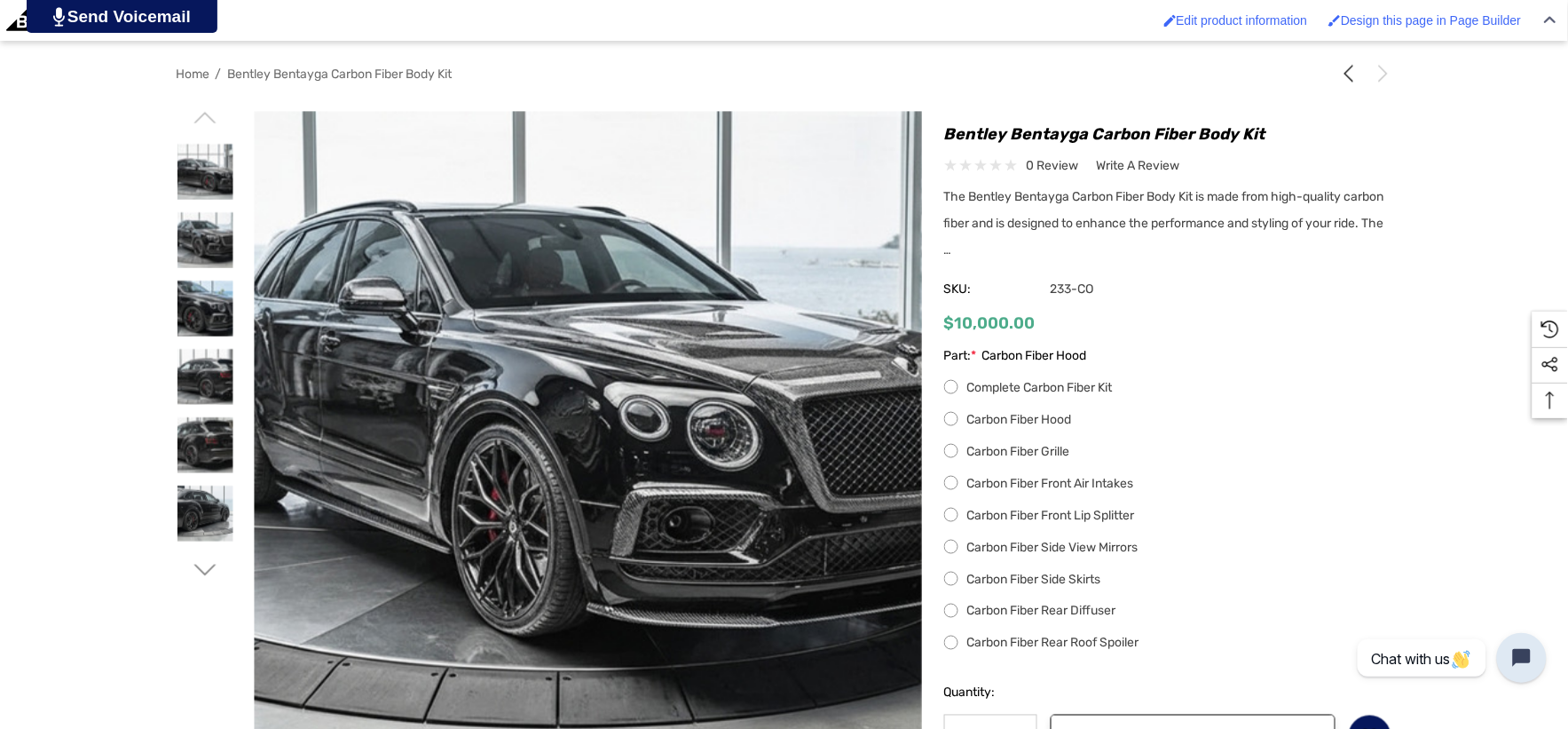
click at [954, 455] on label "Carbon Fiber Grille" at bounding box center [1168, 452] width 448 height 21
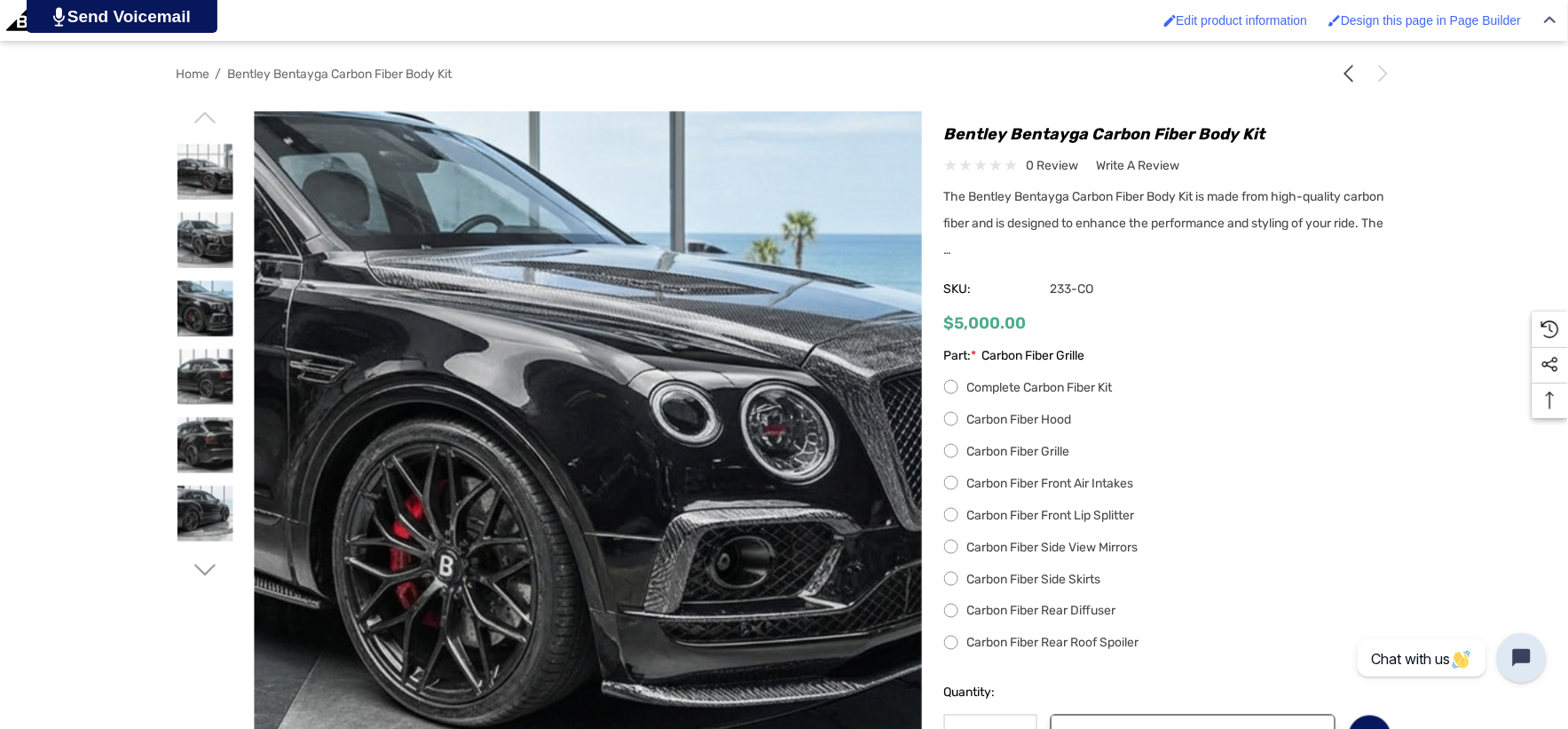
click at [953, 481] on label "Carbon Fiber Front Air Intakes" at bounding box center [1168, 484] width 448 height 21
click at [955, 516] on label "Carbon Fiber Front Lip Splitter" at bounding box center [1168, 516] width 448 height 21
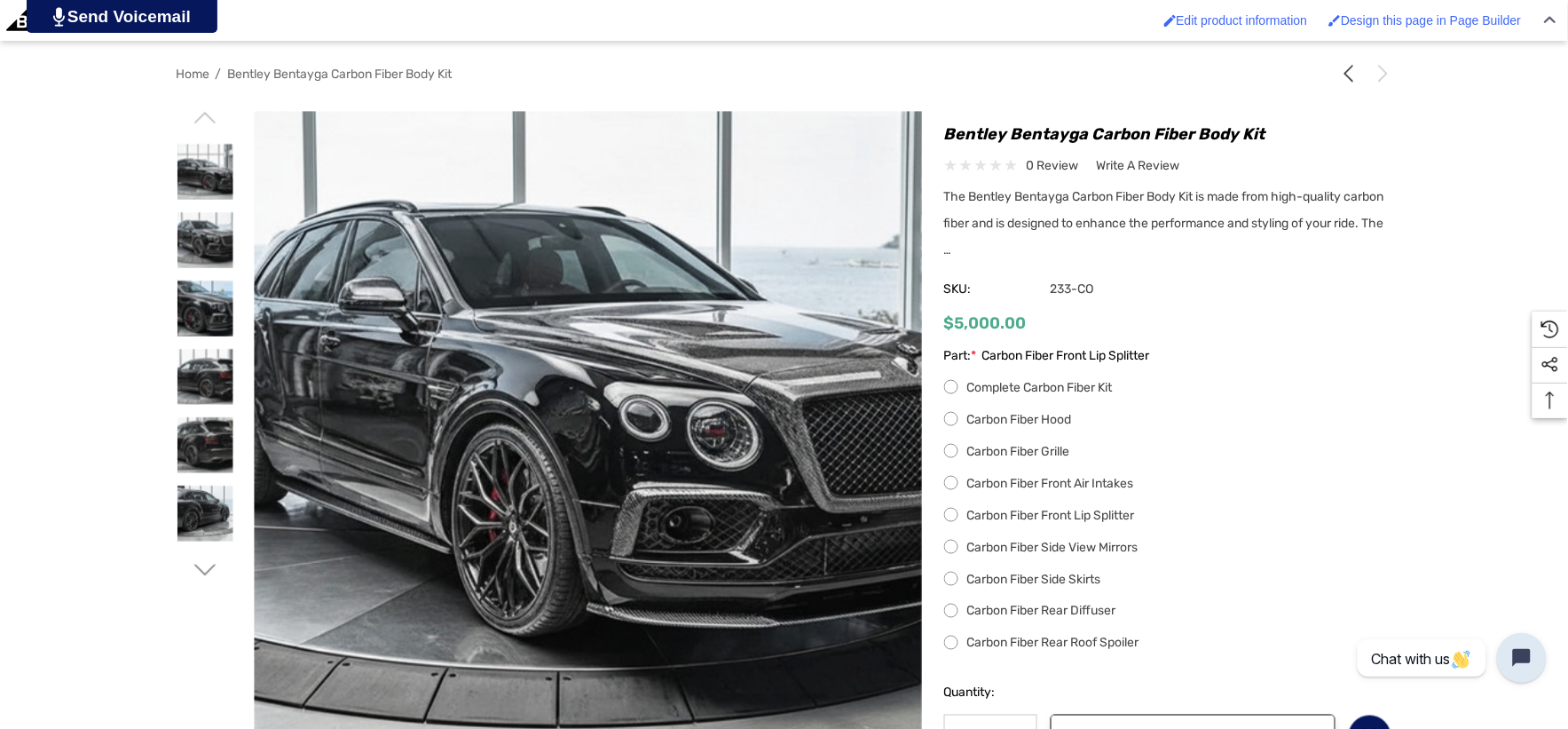
click at [950, 543] on label "Carbon Fiber Side View Mirrors" at bounding box center [1168, 548] width 448 height 21
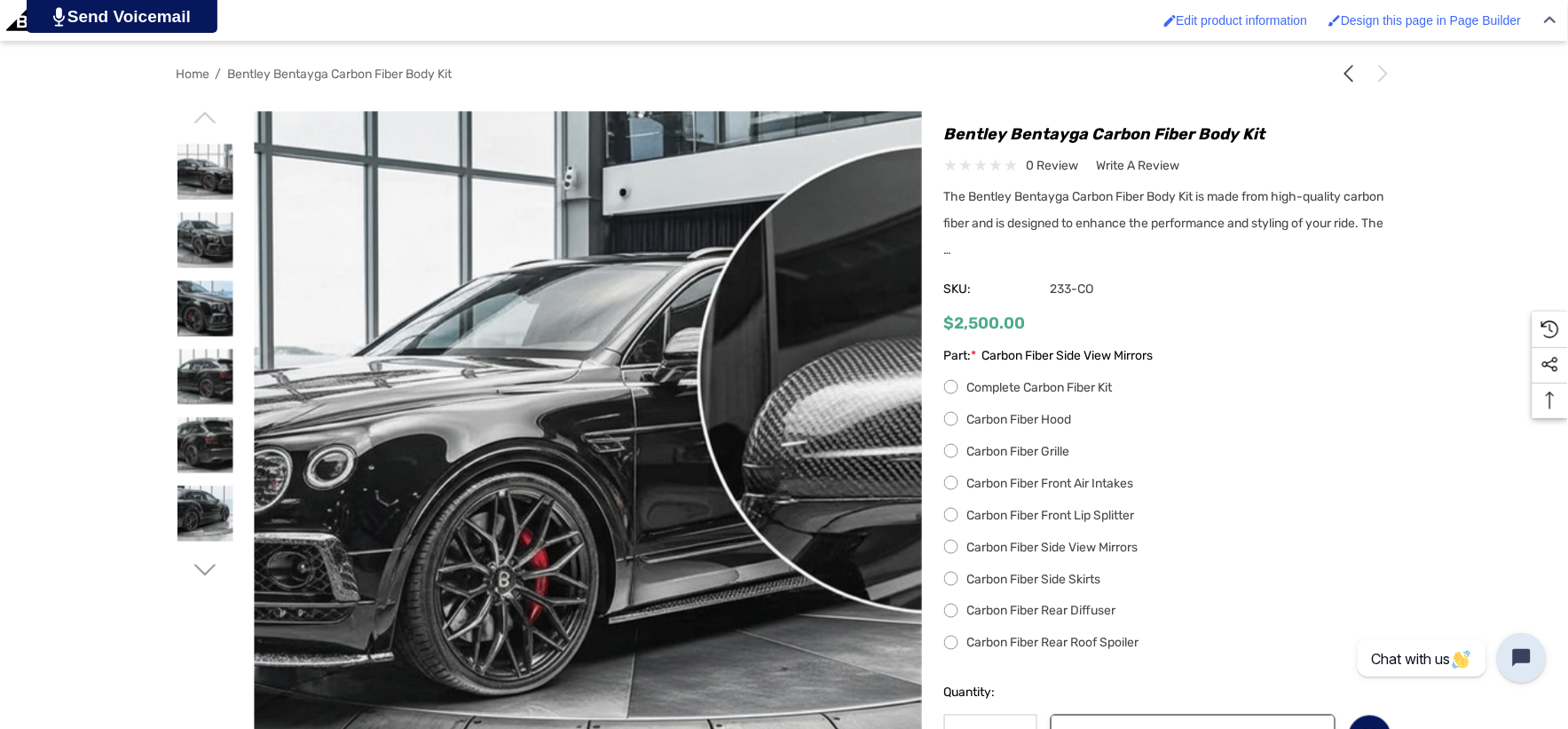
click at [947, 590] on label "Carbon Fiber Side Skirts" at bounding box center [1168, 580] width 448 height 21
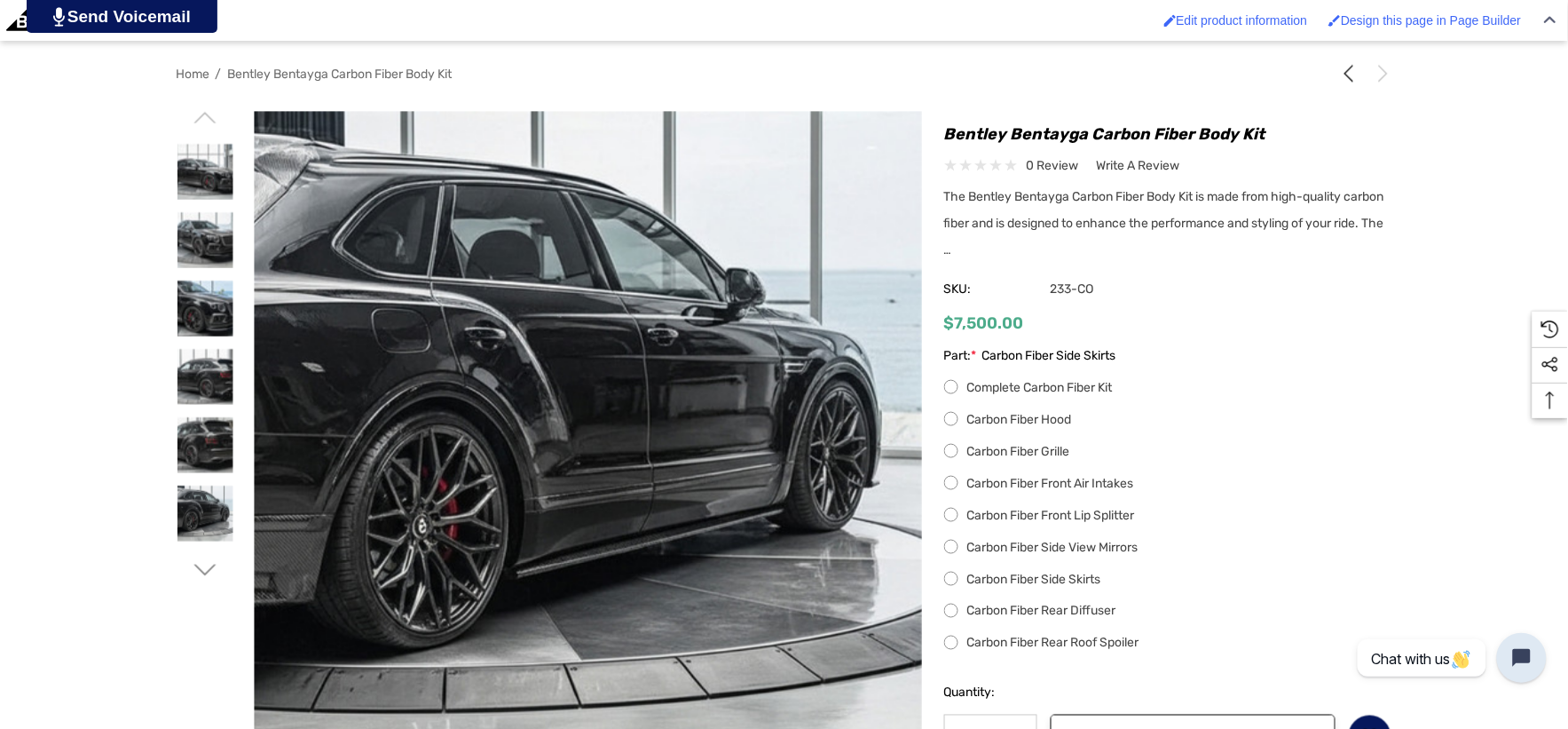
click at [952, 615] on label "Carbon Fiber Rear Diffuser" at bounding box center [1168, 611] width 448 height 21
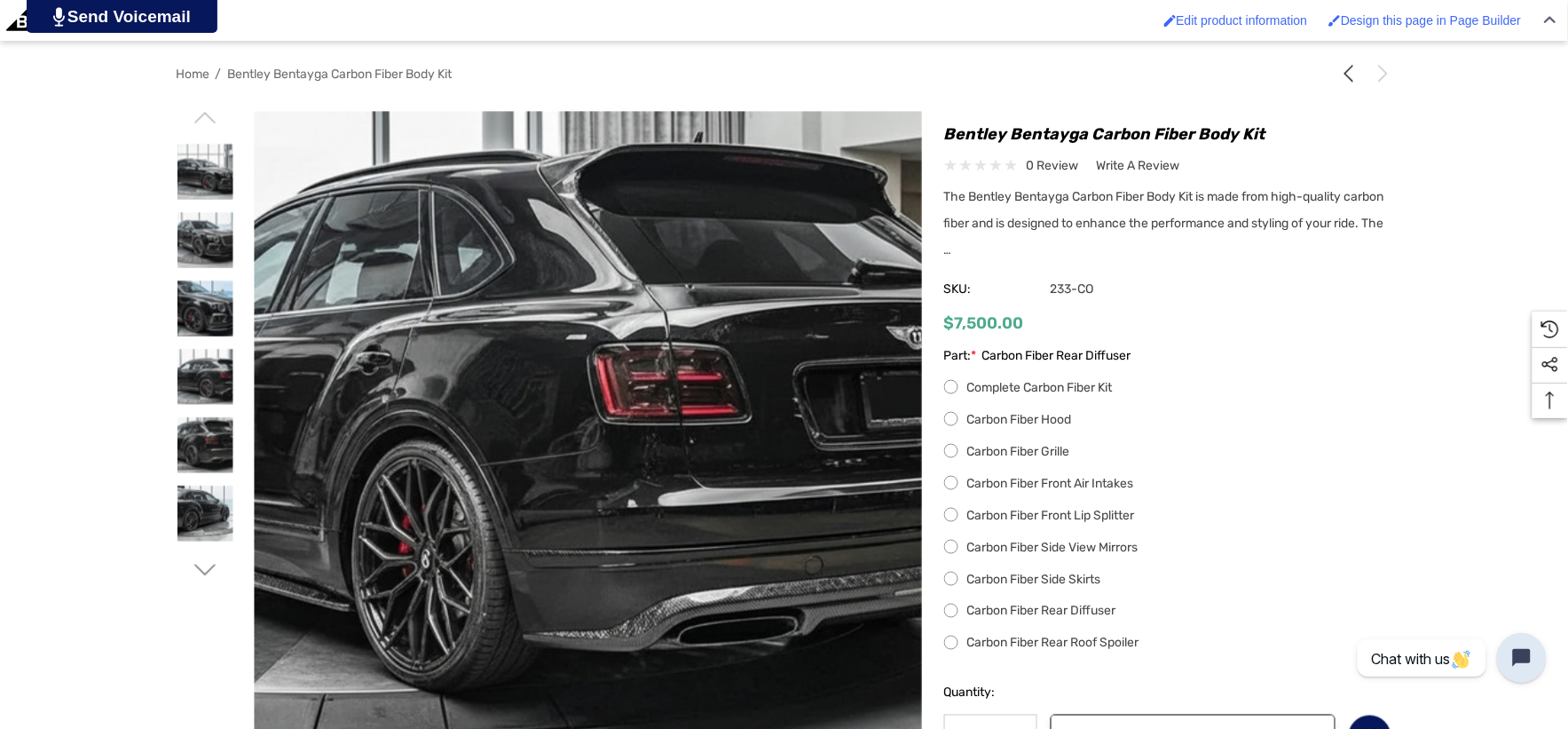
click at [948, 652] on label "Carbon Fiber Rear Roof Spoiler" at bounding box center [1168, 644] width 448 height 21
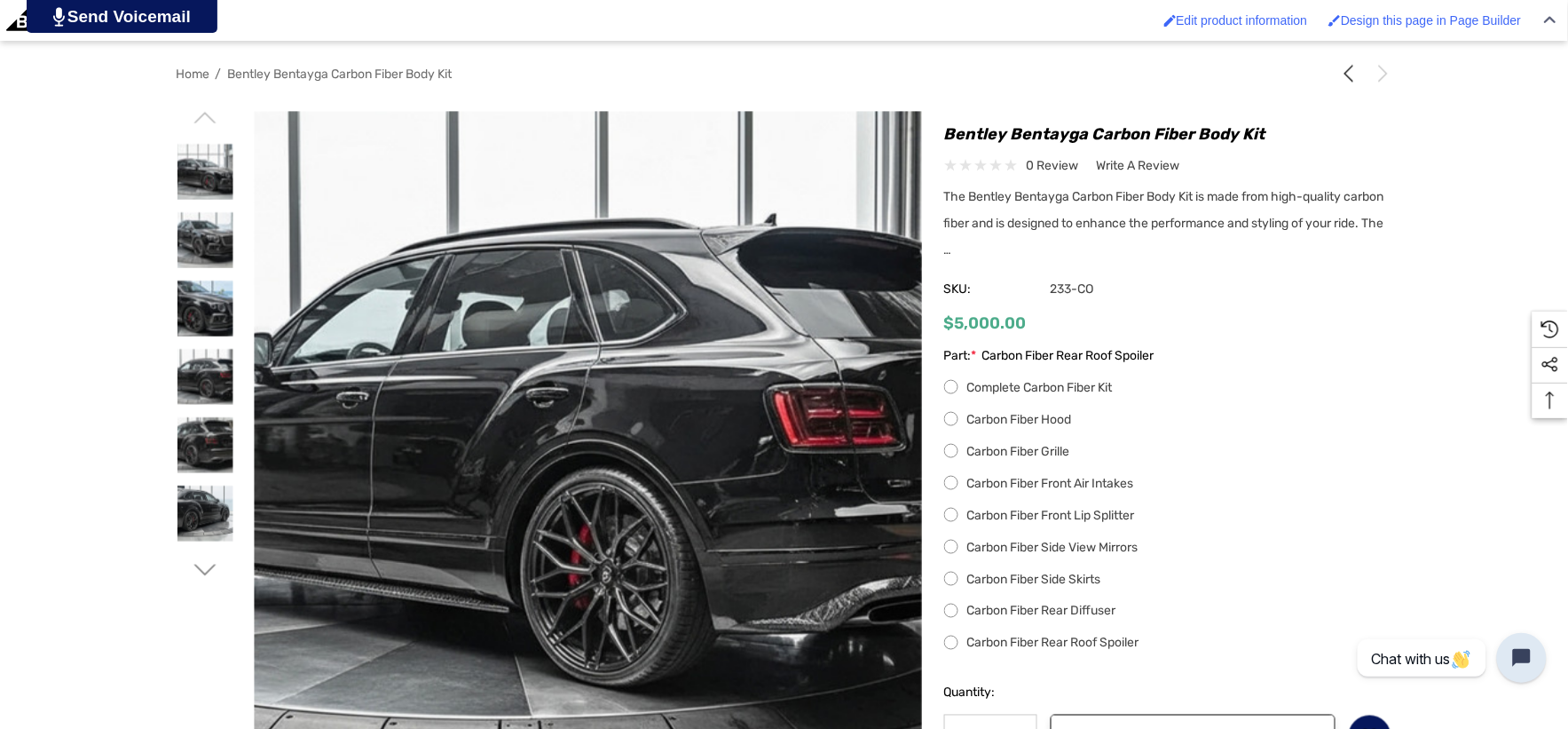
click at [107, 309] on div "Home Bentley Bentayga Carbon Fiber Body Kit" at bounding box center [784, 466] width 1568 height 815
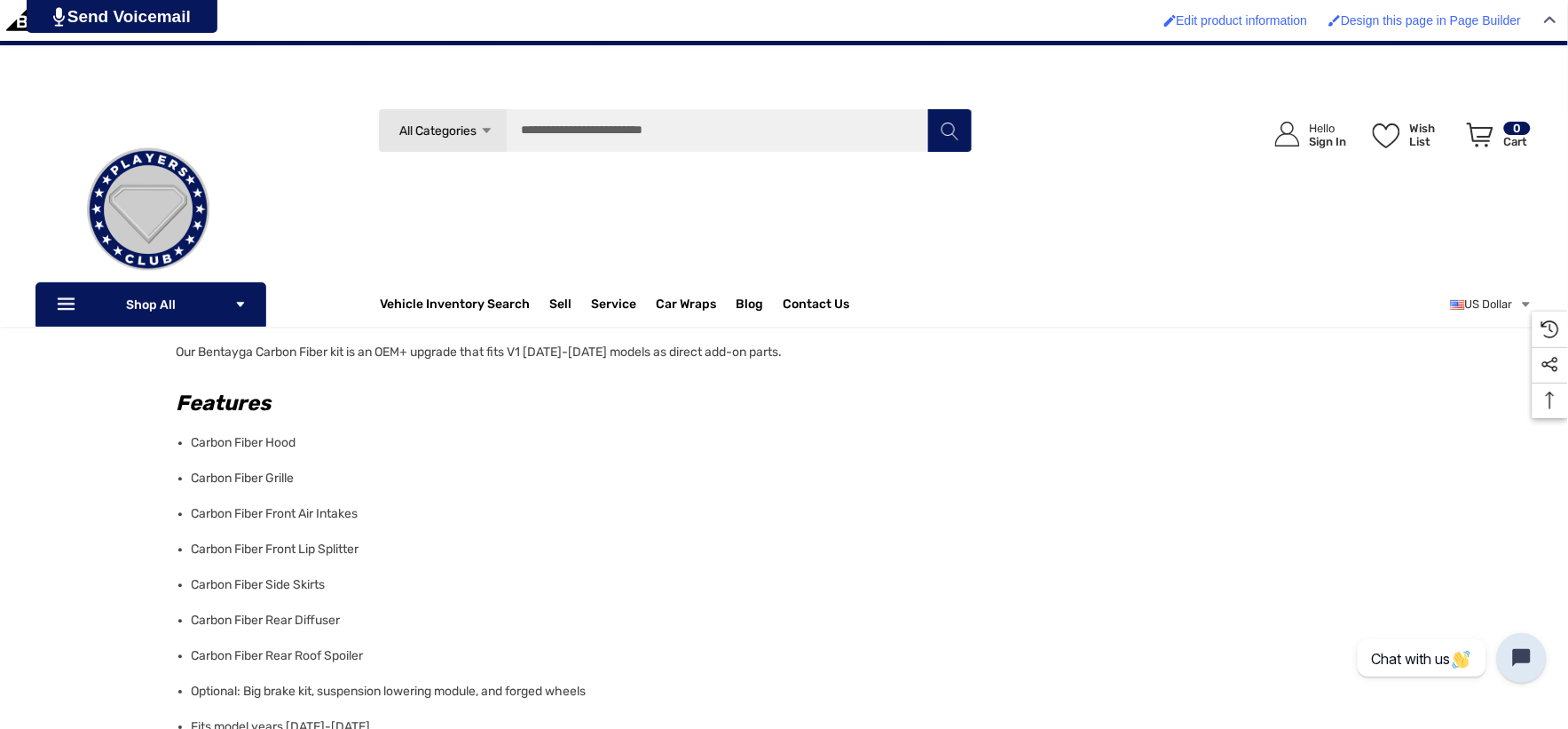
scroll to position [1085, 0]
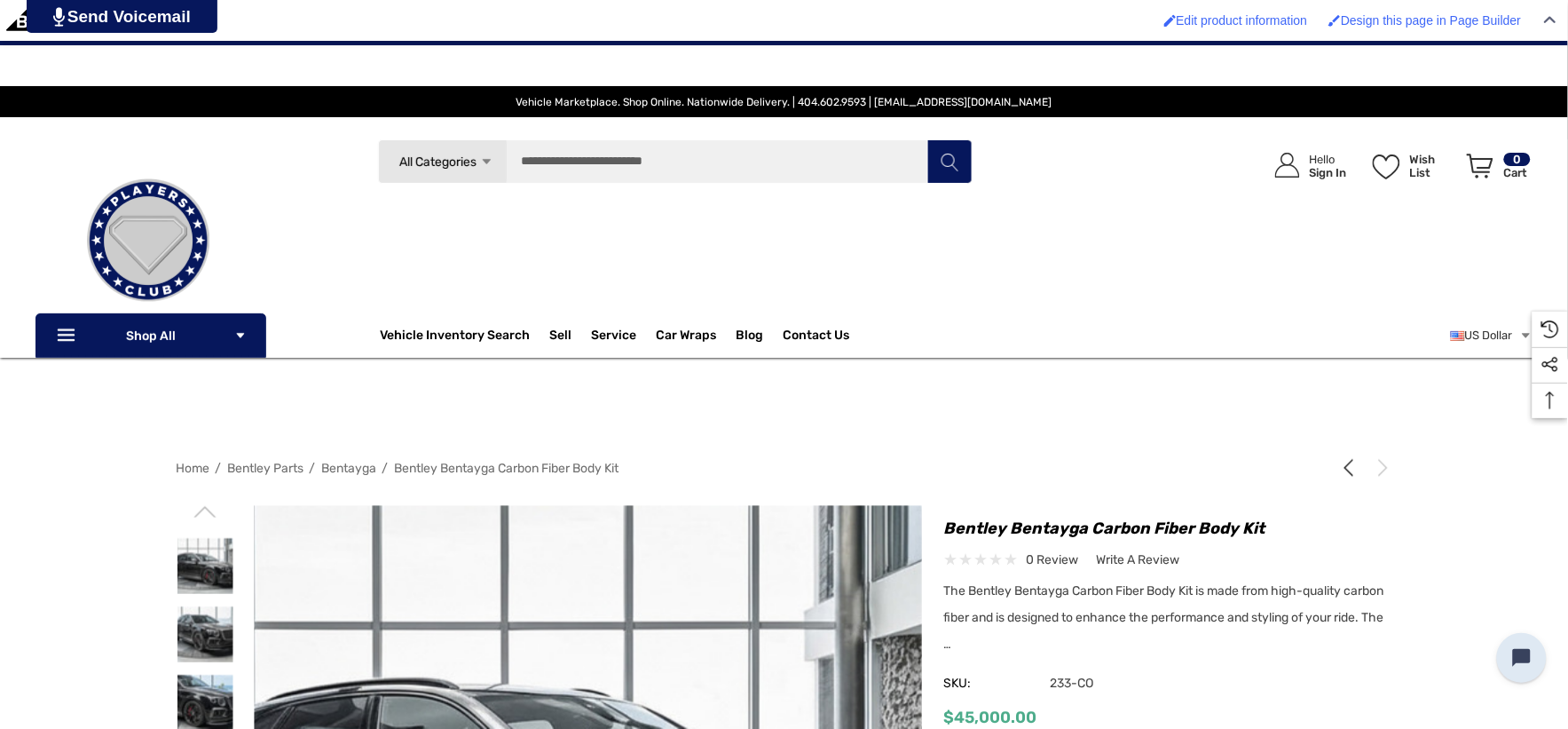
click at [261, 473] on span "Bentley Parts" at bounding box center [266, 469] width 76 height 15
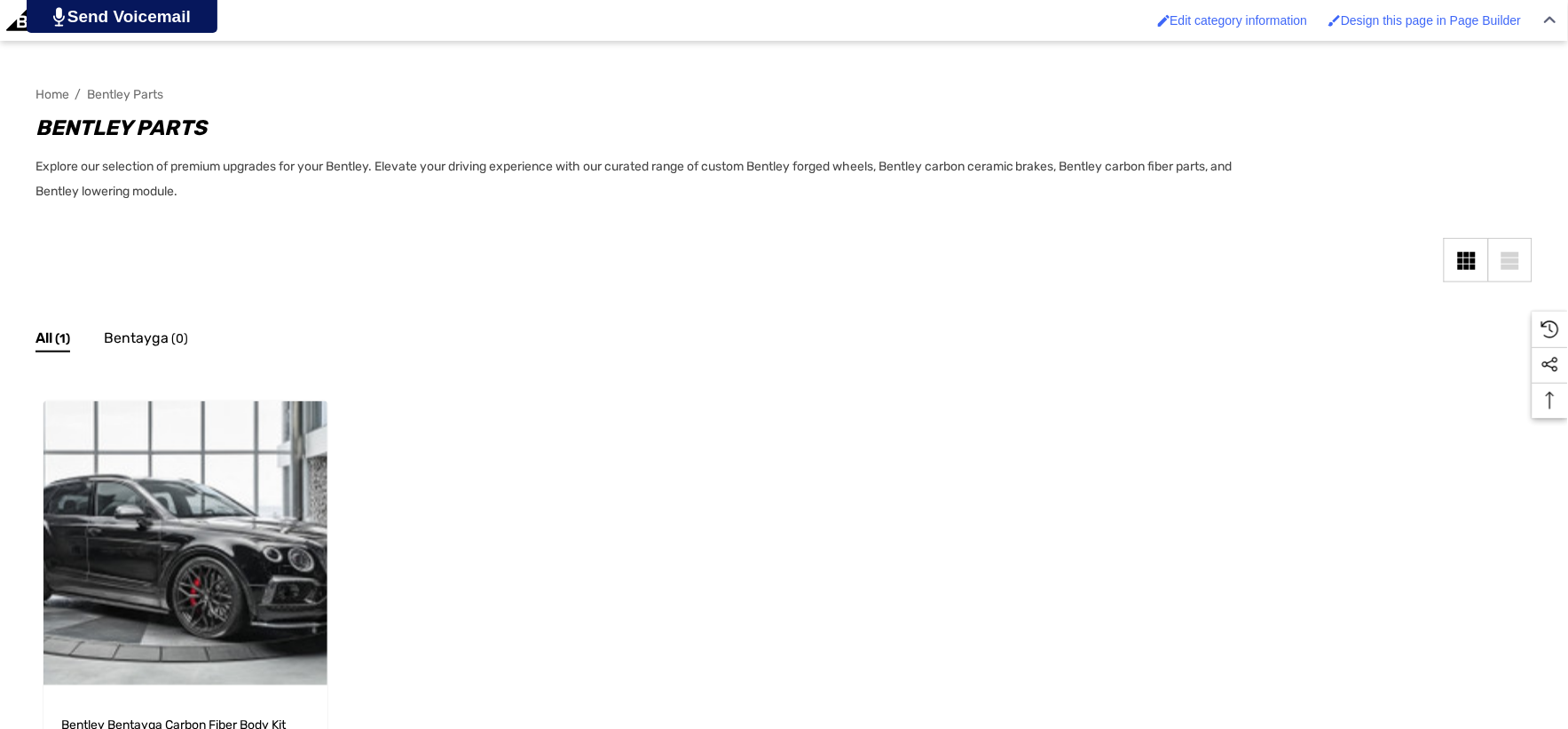
scroll to position [394, 0]
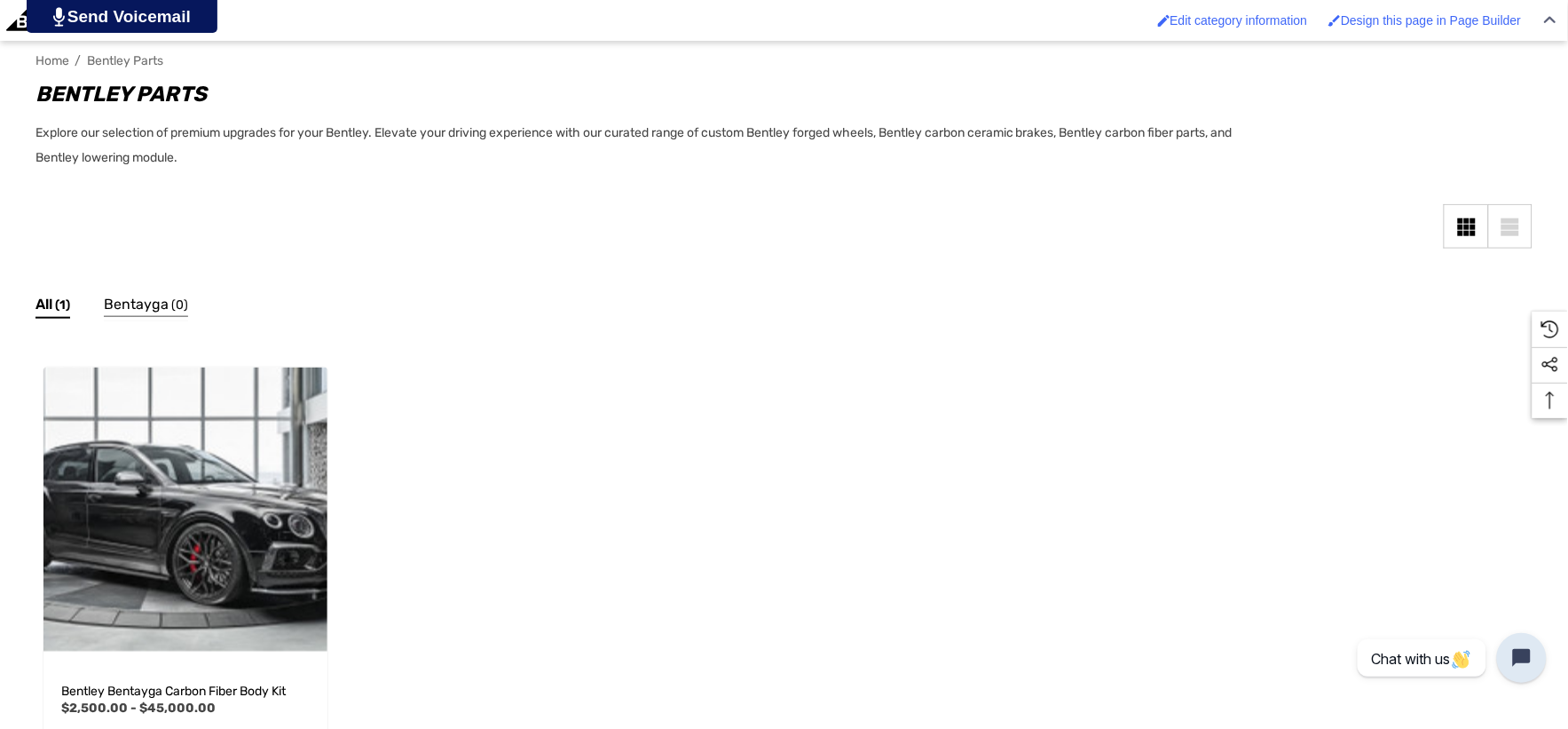
click at [126, 306] on span "Bentayga" at bounding box center [136, 305] width 65 height 23
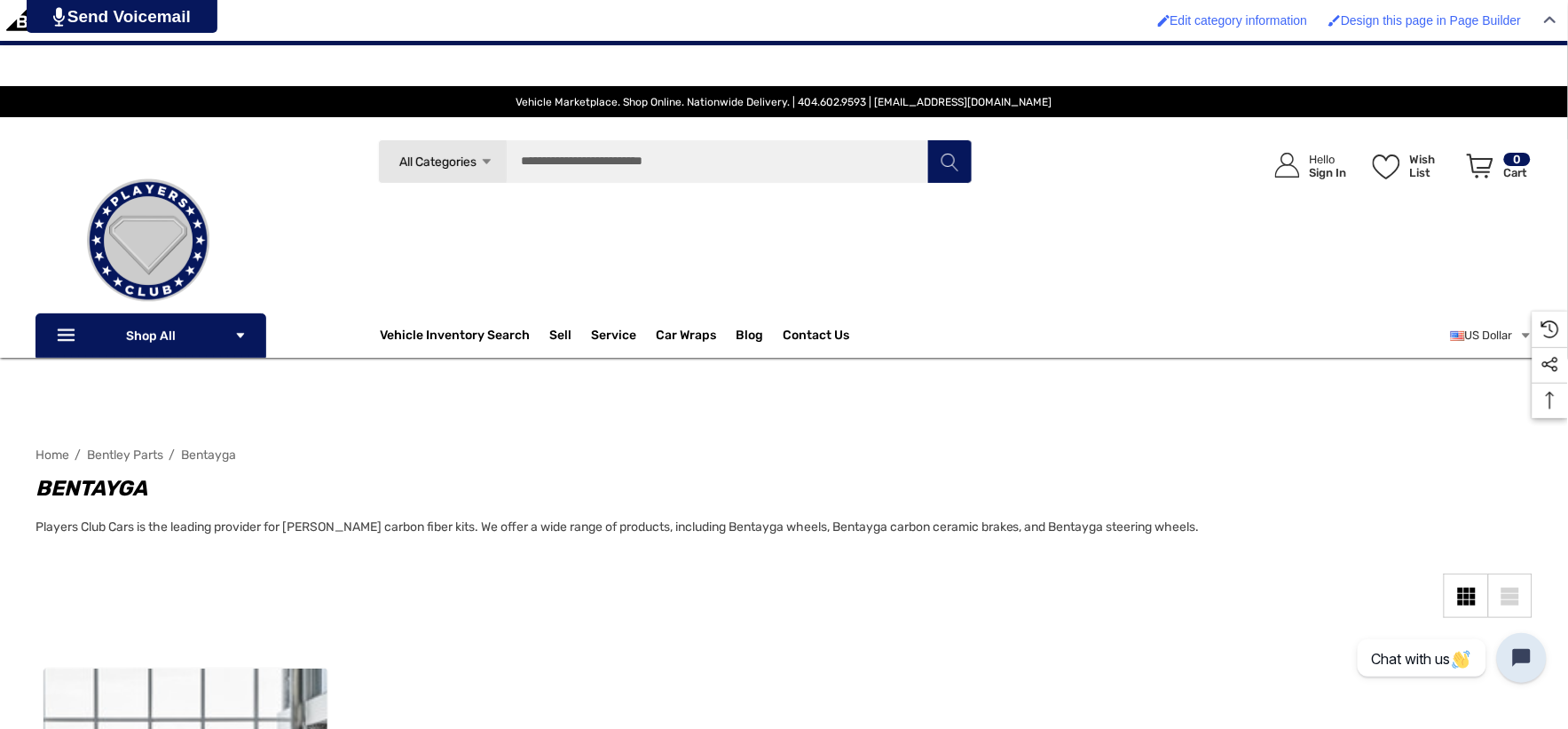
click at [153, 454] on span "Bentley Parts" at bounding box center [124, 455] width 76 height 15
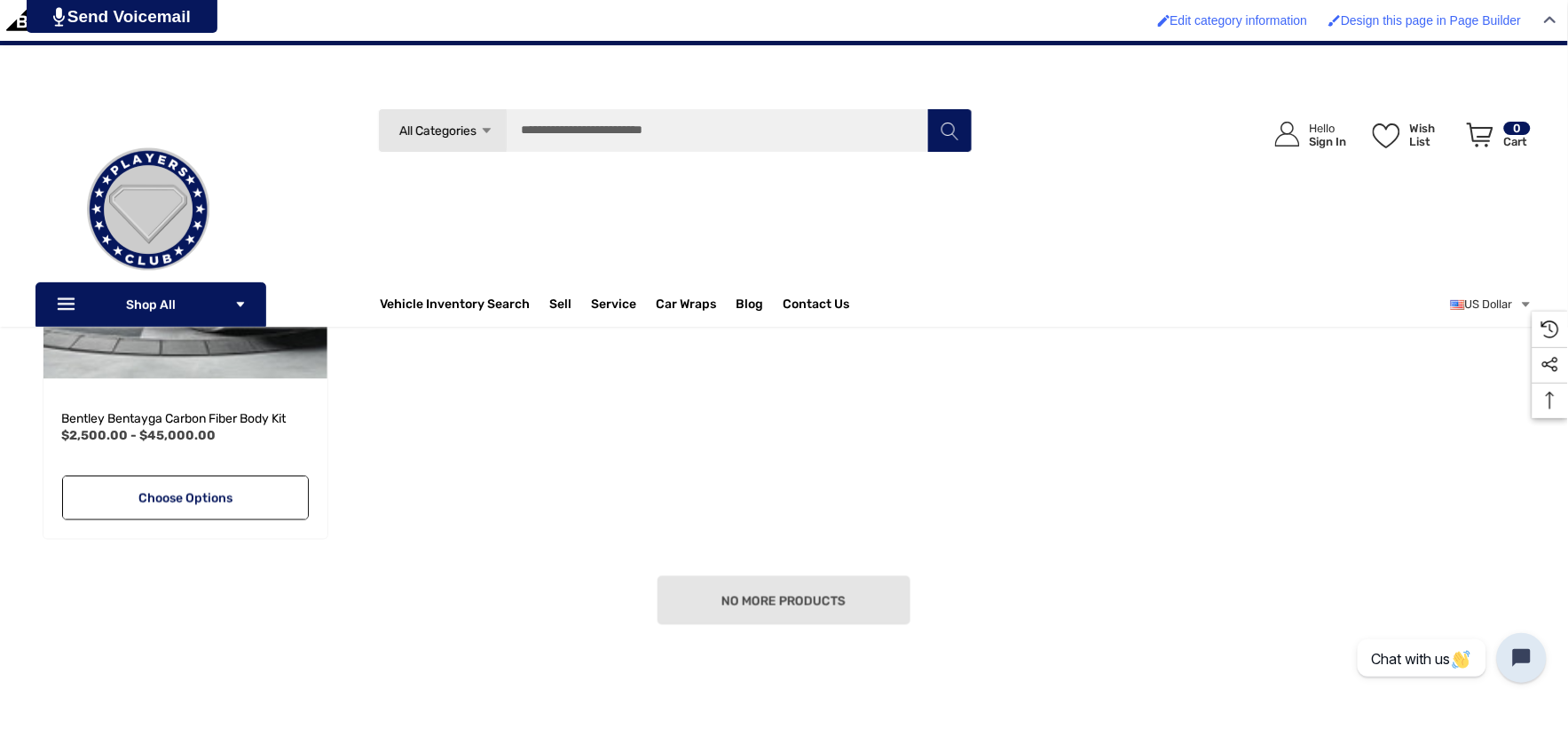
scroll to position [591, 0]
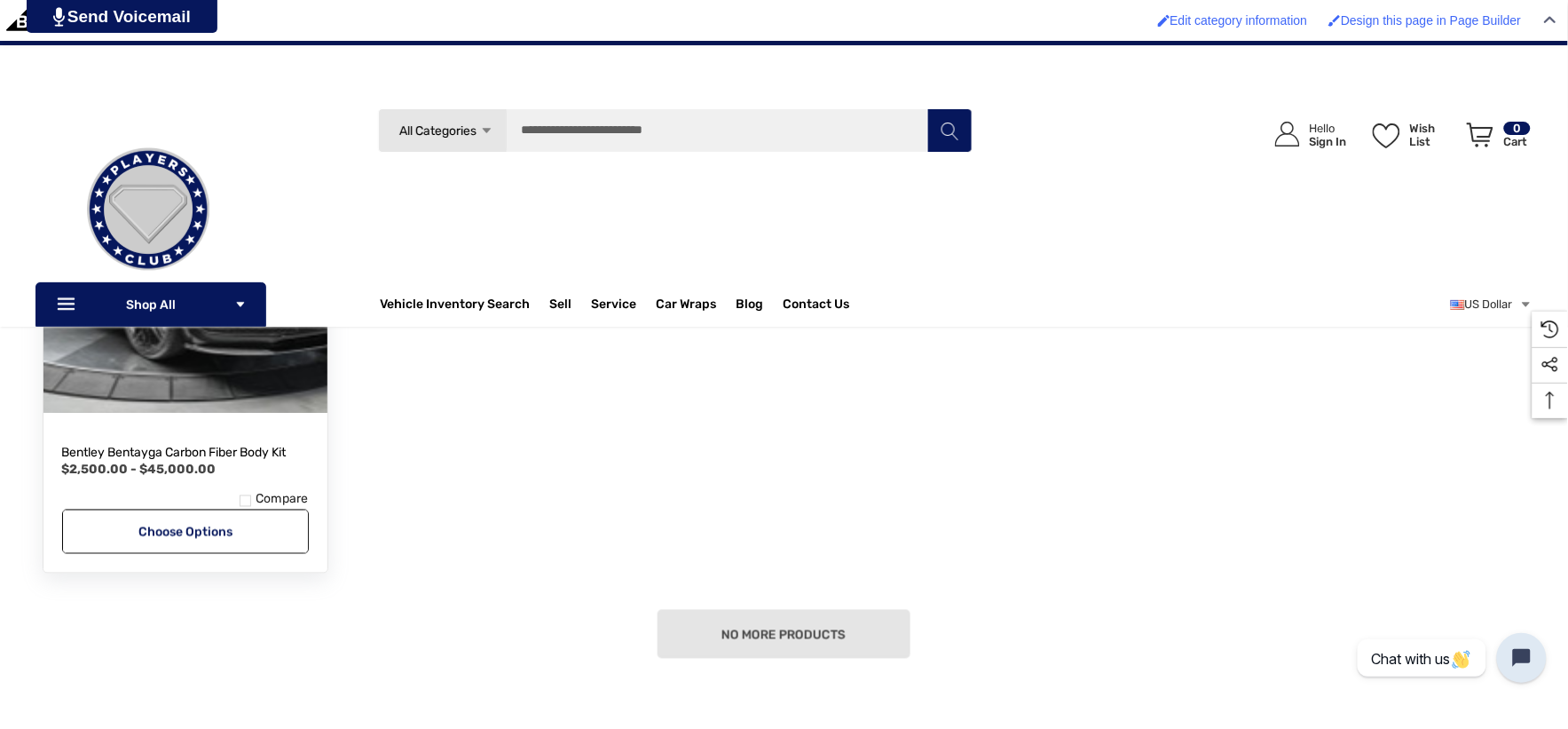
click at [260, 367] on img "Bentley Bentayga Carbon Fiber Body Kit,Price range from $2,500.00 to $45,000.00…" at bounding box center [184, 271] width 312 height 312
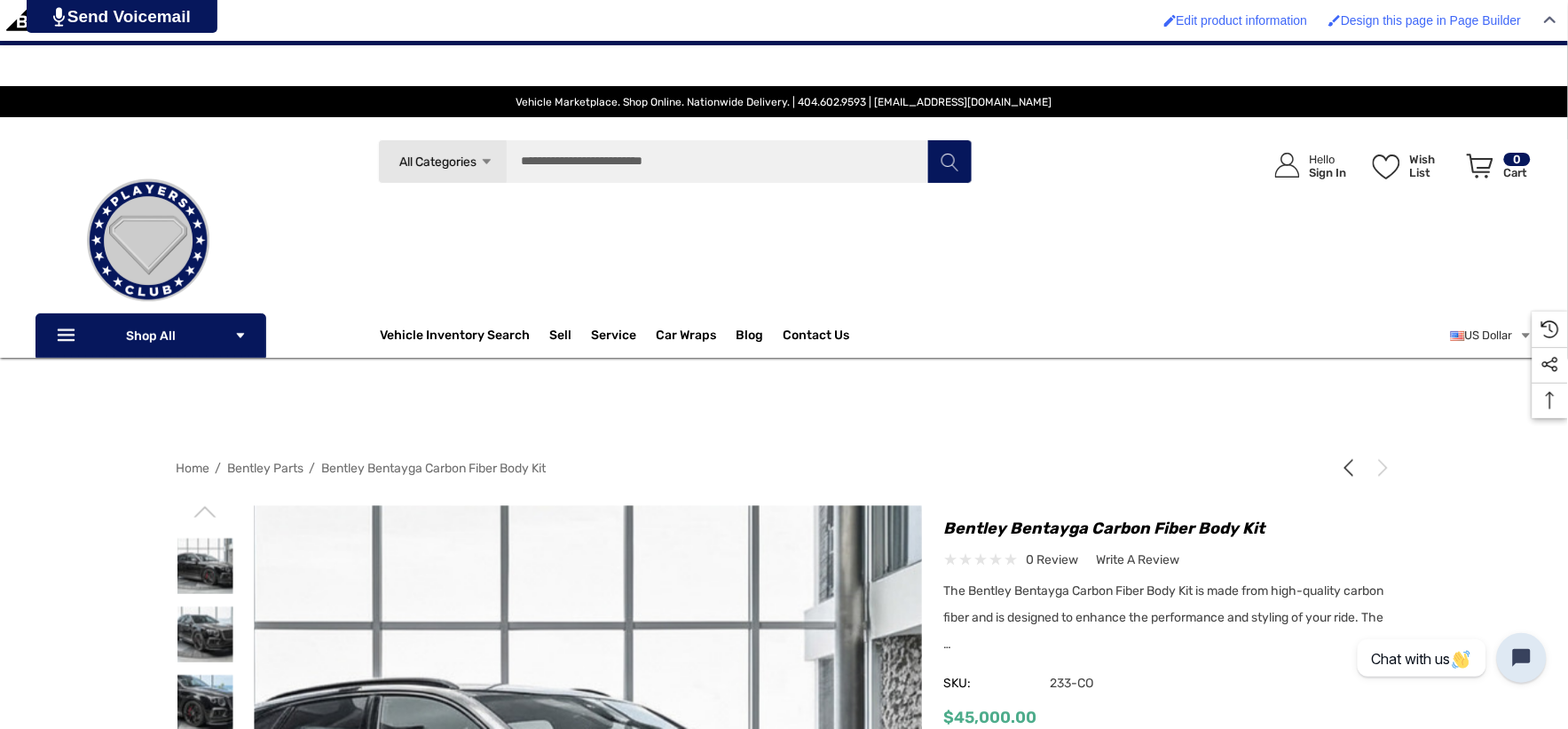
click at [151, 211] on img at bounding box center [148, 240] width 177 height 177
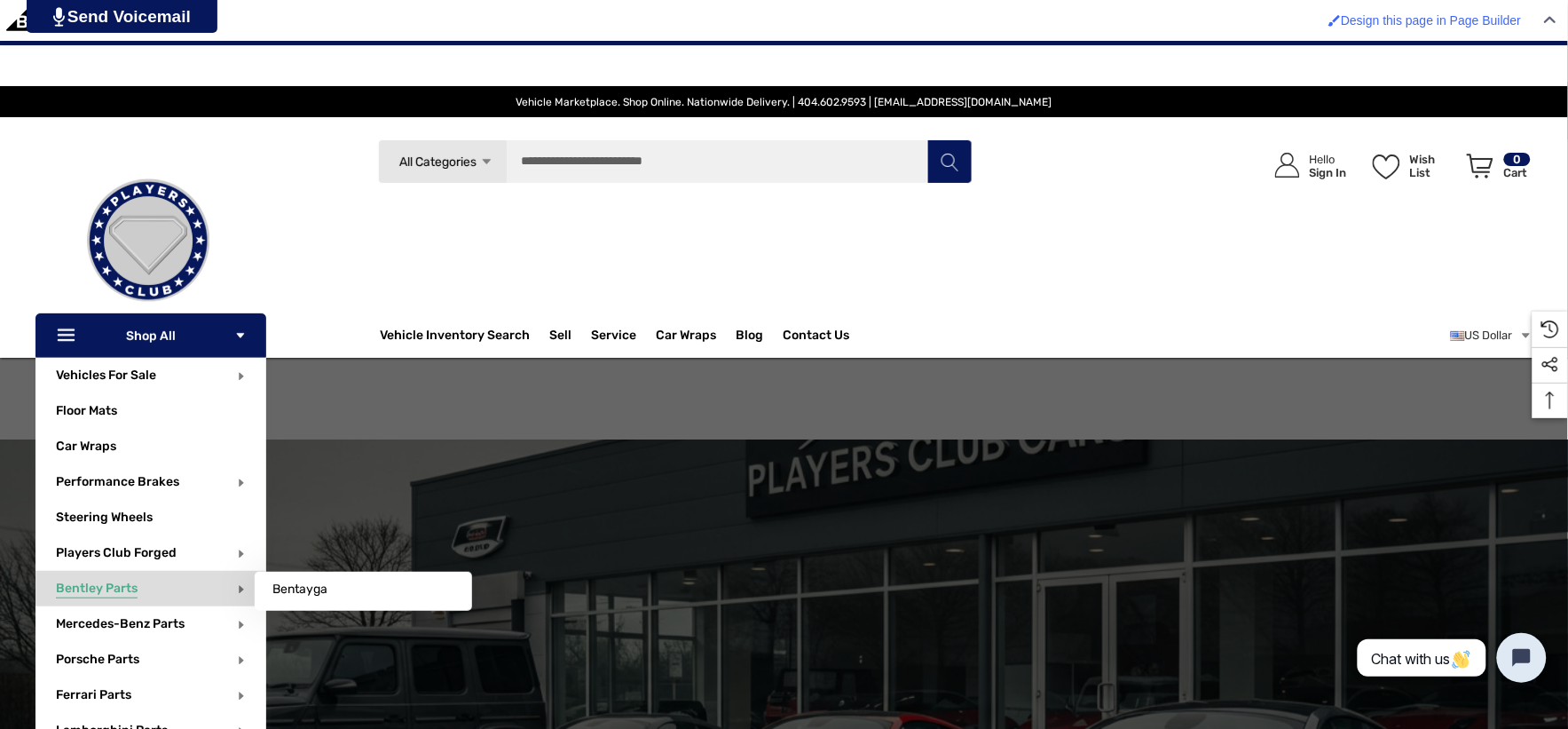
click at [113, 582] on span "Bentley Parts" at bounding box center [96, 590] width 82 height 19
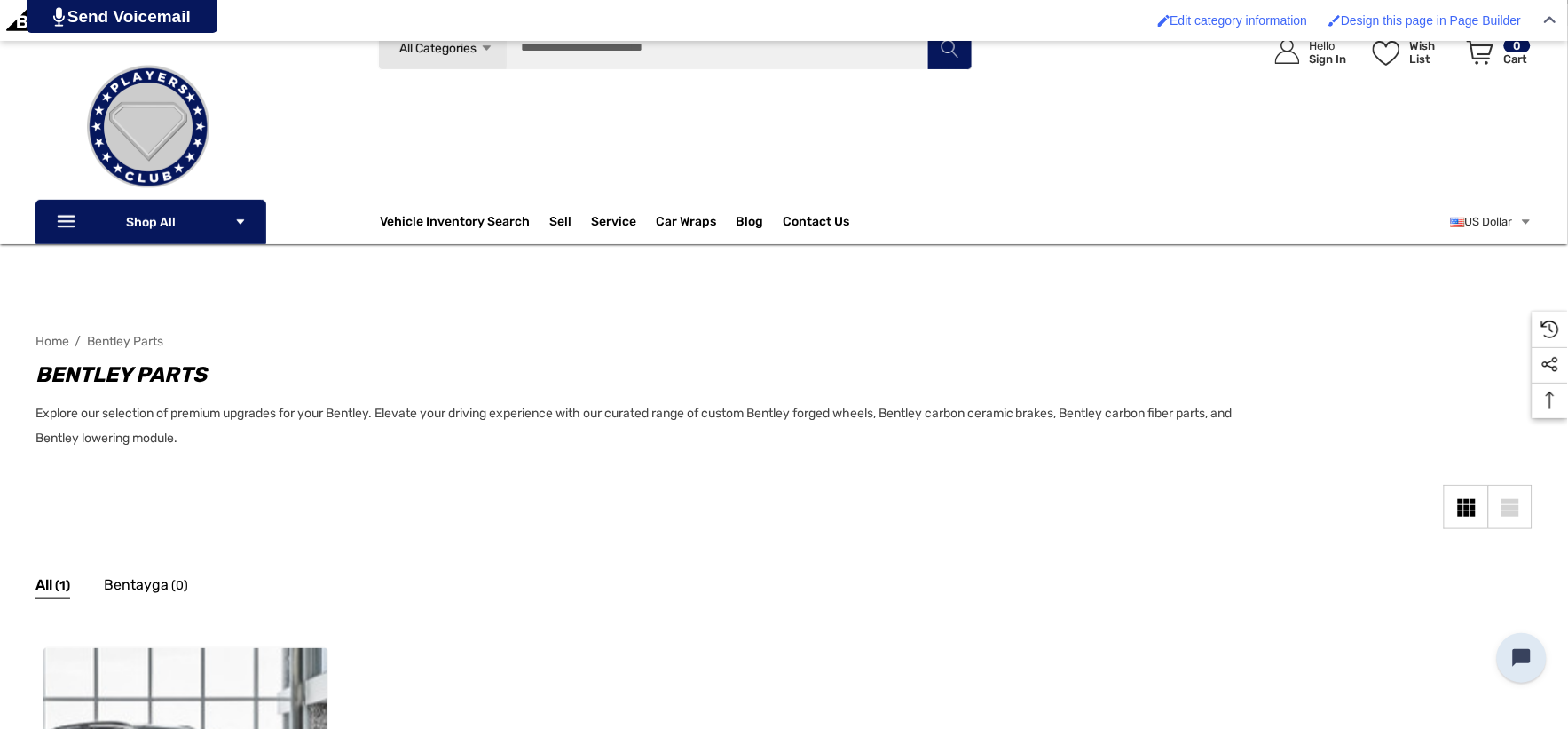
scroll to position [394, 0]
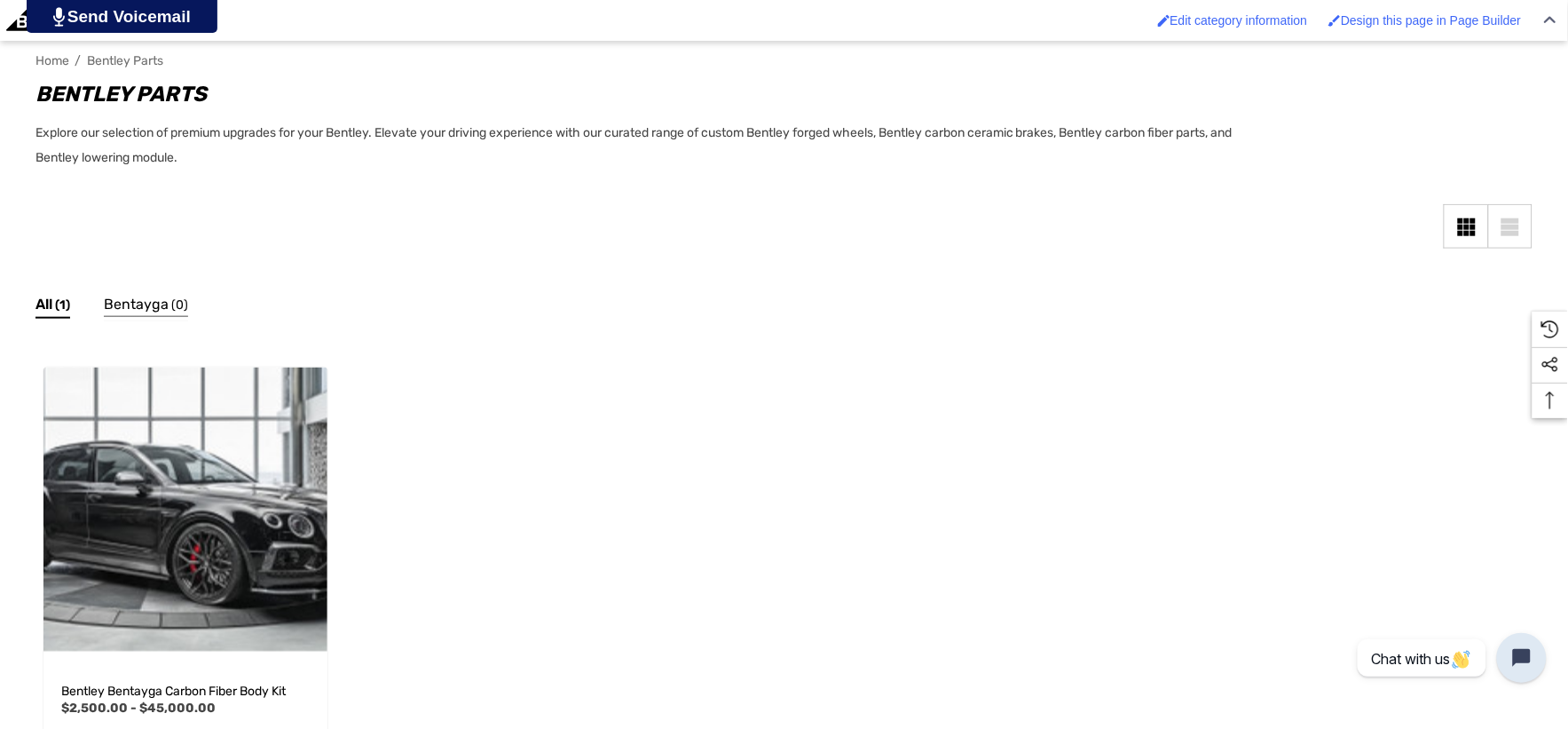
click at [128, 302] on span "Bentayga" at bounding box center [136, 305] width 65 height 23
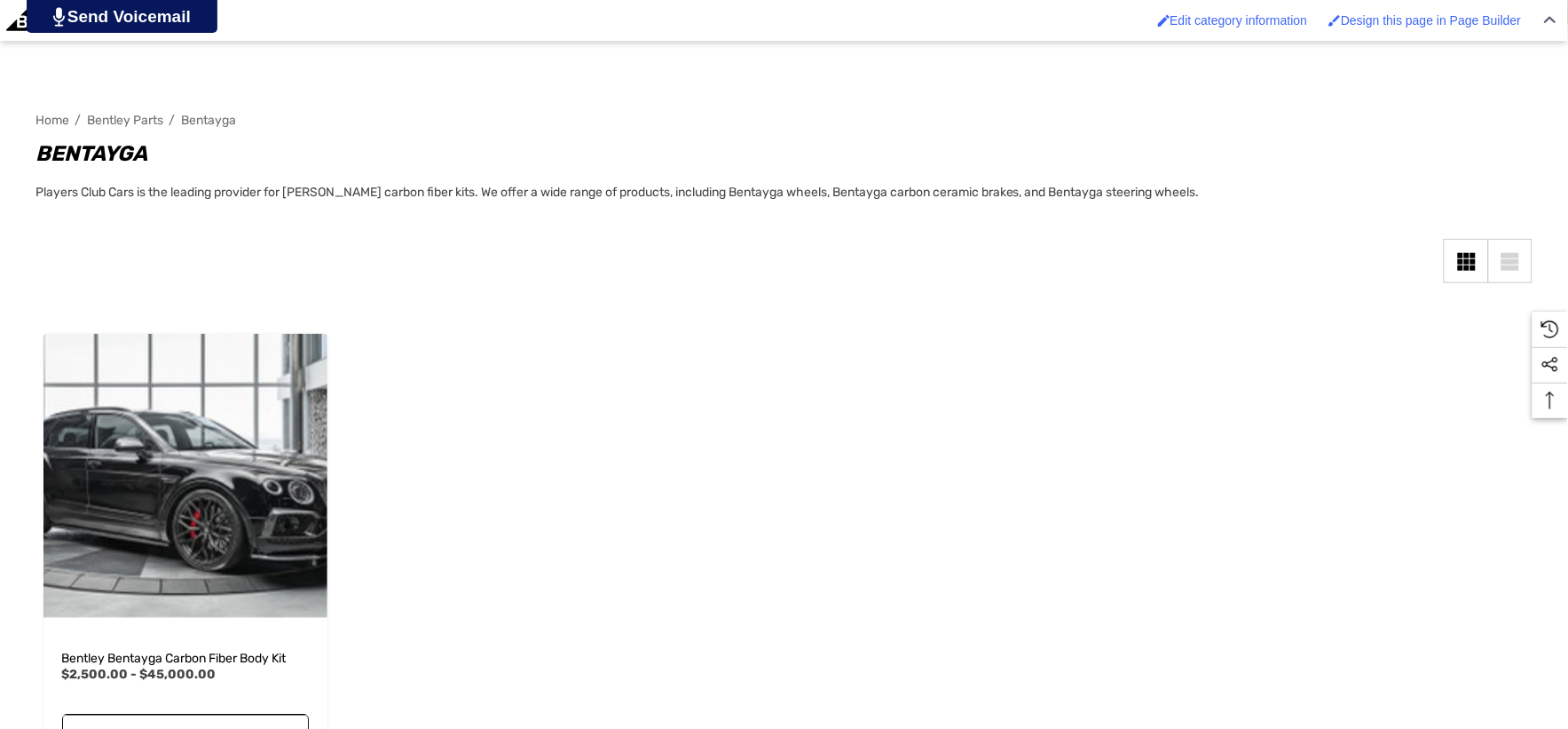
scroll to position [394, 0]
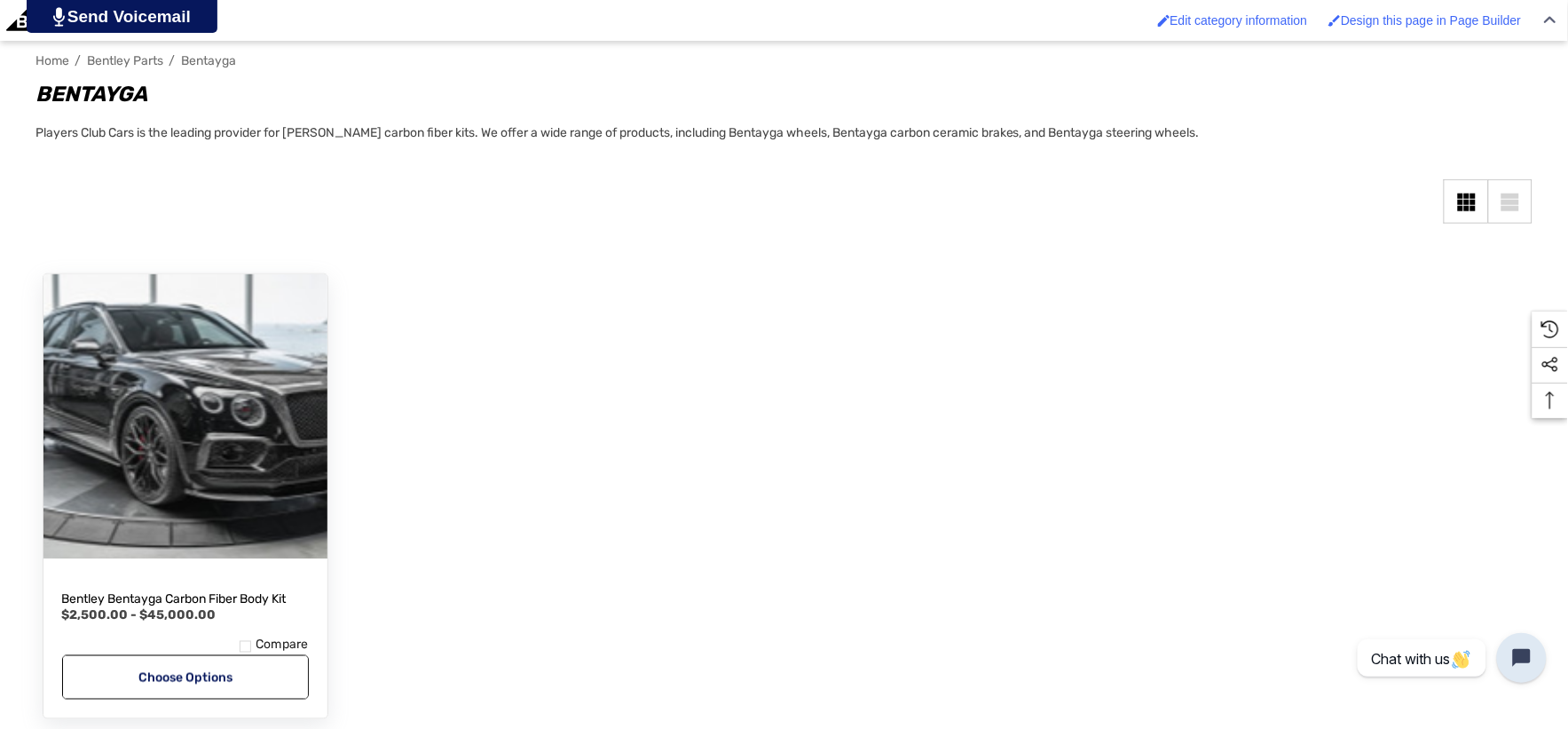
click at [208, 394] on img "Bentley Bentayga Carbon Fiber Body Kit,Price range from $2,500.00 to $45,000.00…" at bounding box center [184, 416] width 312 height 312
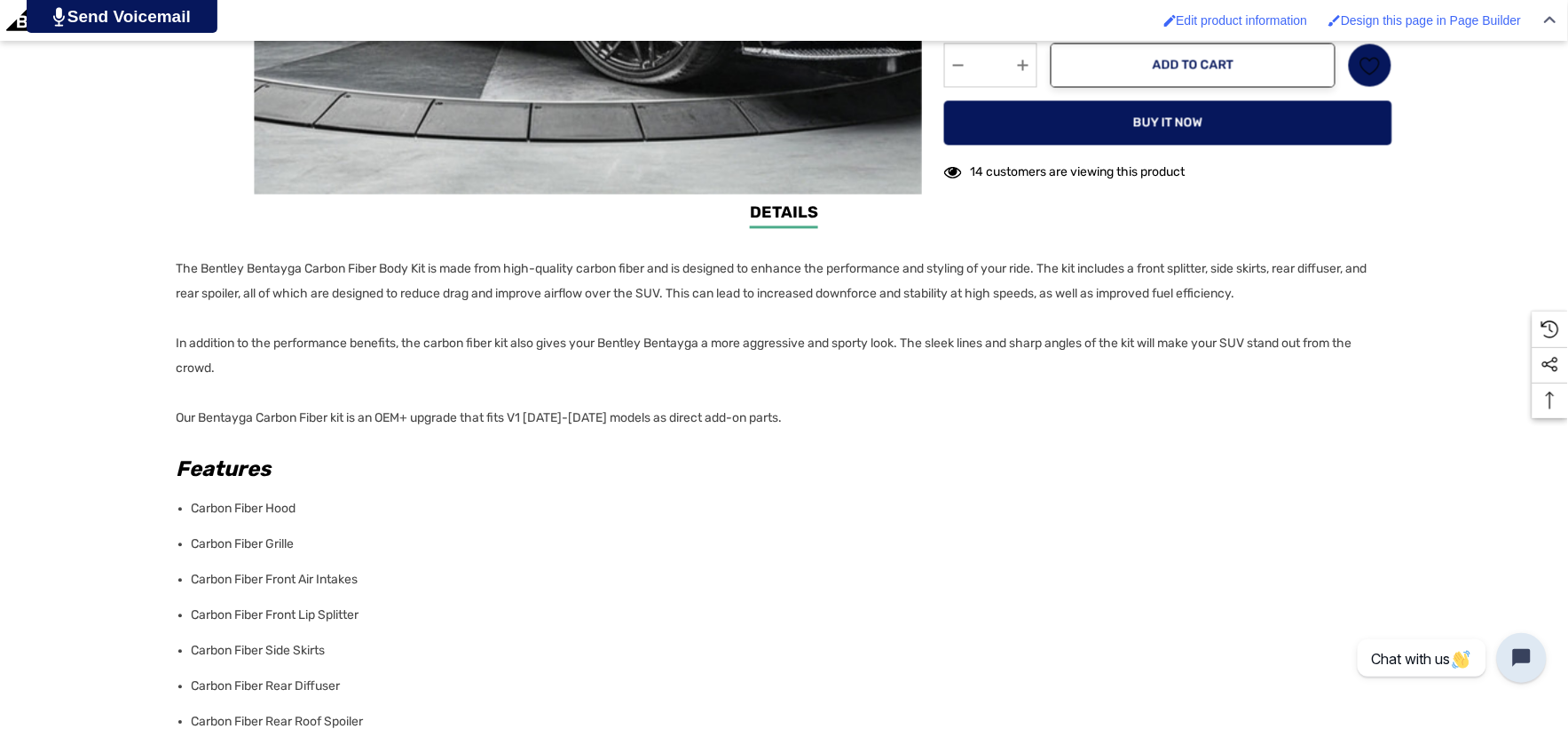
scroll to position [1282, 0]
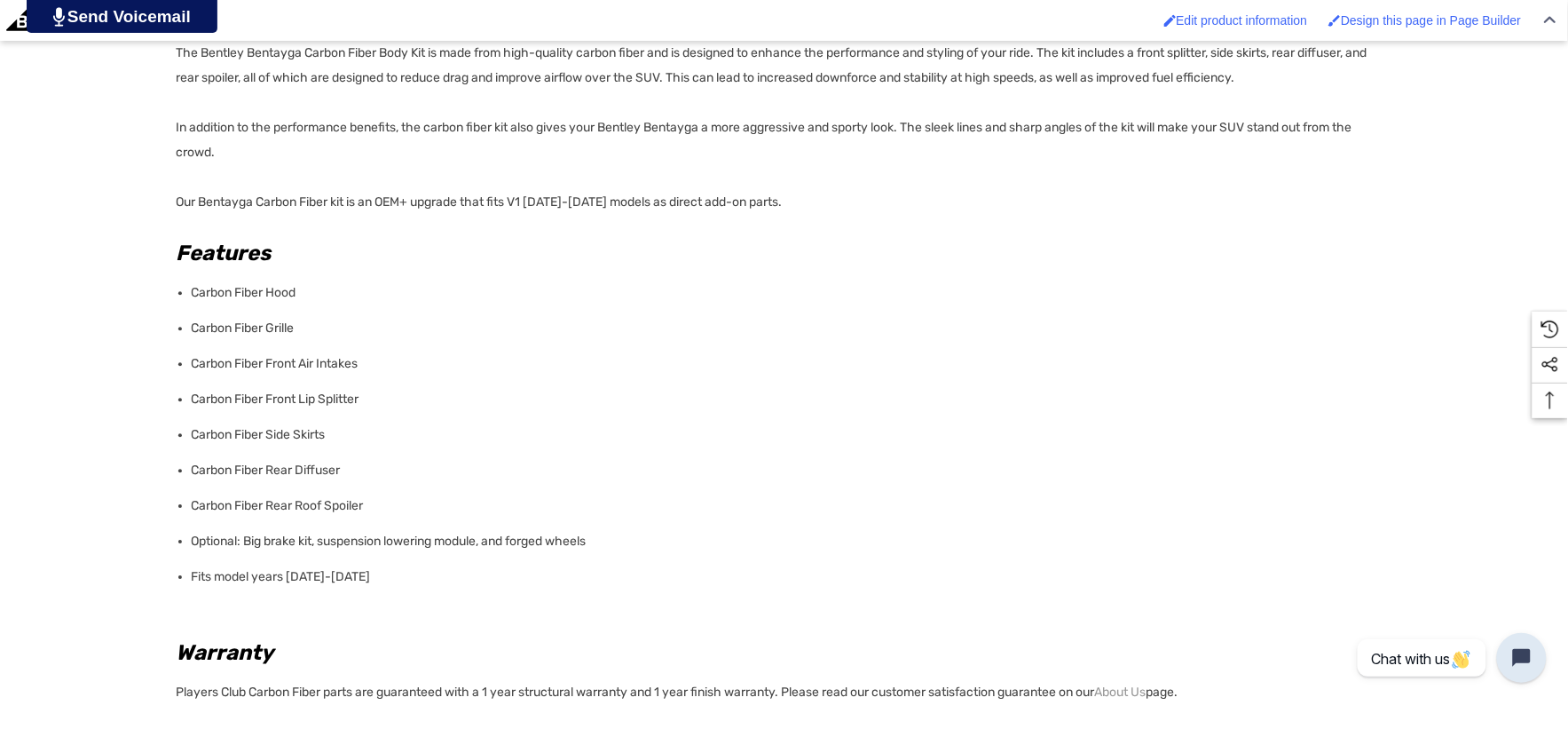
click at [173, 253] on div "Details Details The Bentley Bentayga Carbon Fiber Body Kit is made from high-qu…" at bounding box center [784, 487] width 1568 height 1006
click at [362, 576] on li "Fits model years 2016-2019" at bounding box center [786, 577] width 1190 height 36
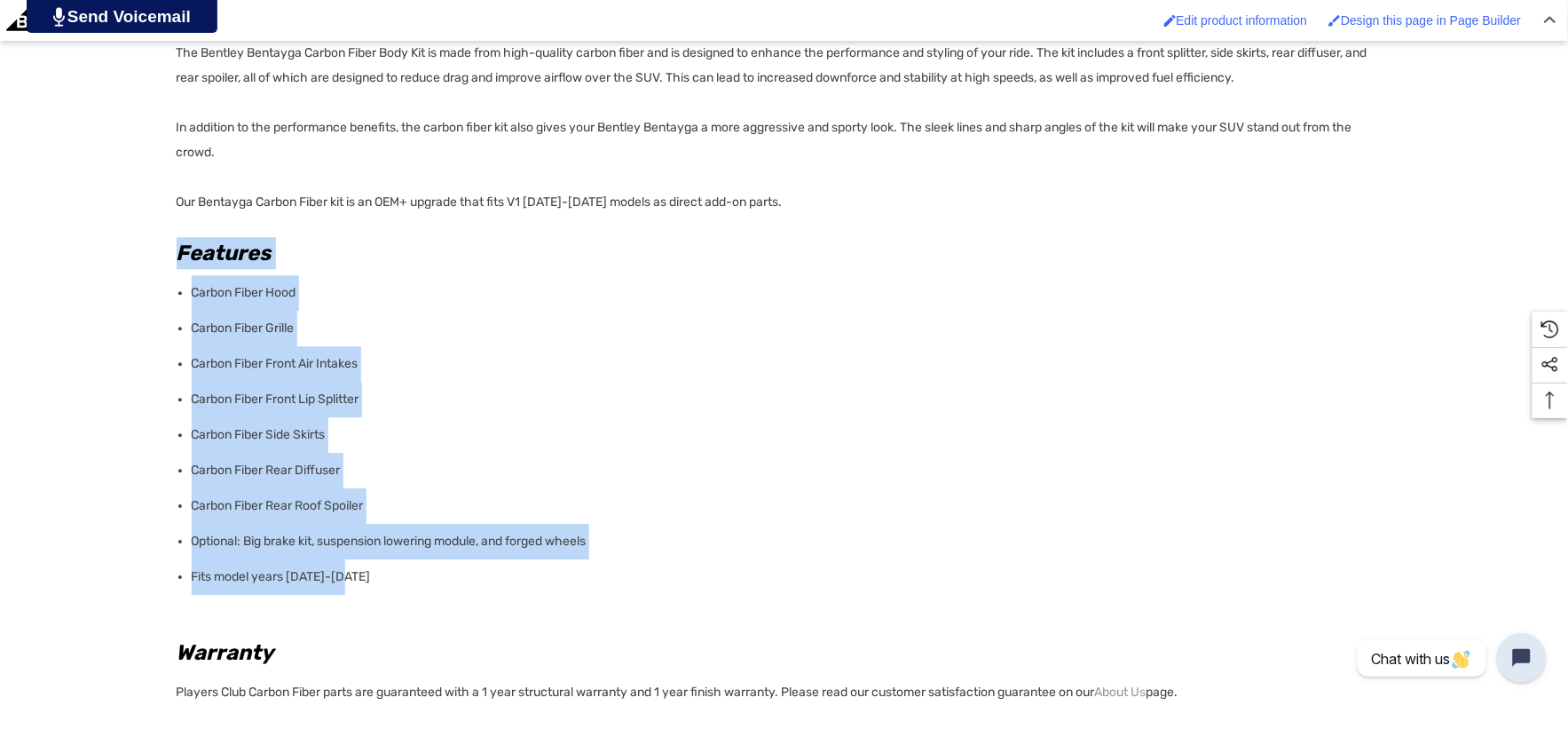
click at [174, 255] on div "Details Details The Bentley Bentayga Carbon Fiber Body Kit is made from high-qu…" at bounding box center [784, 487] width 1568 height 1006
copy div "Features Carbon Fiber Hood Carbon Fiber Grille Carbon Fiber Front Air Intakes C…"
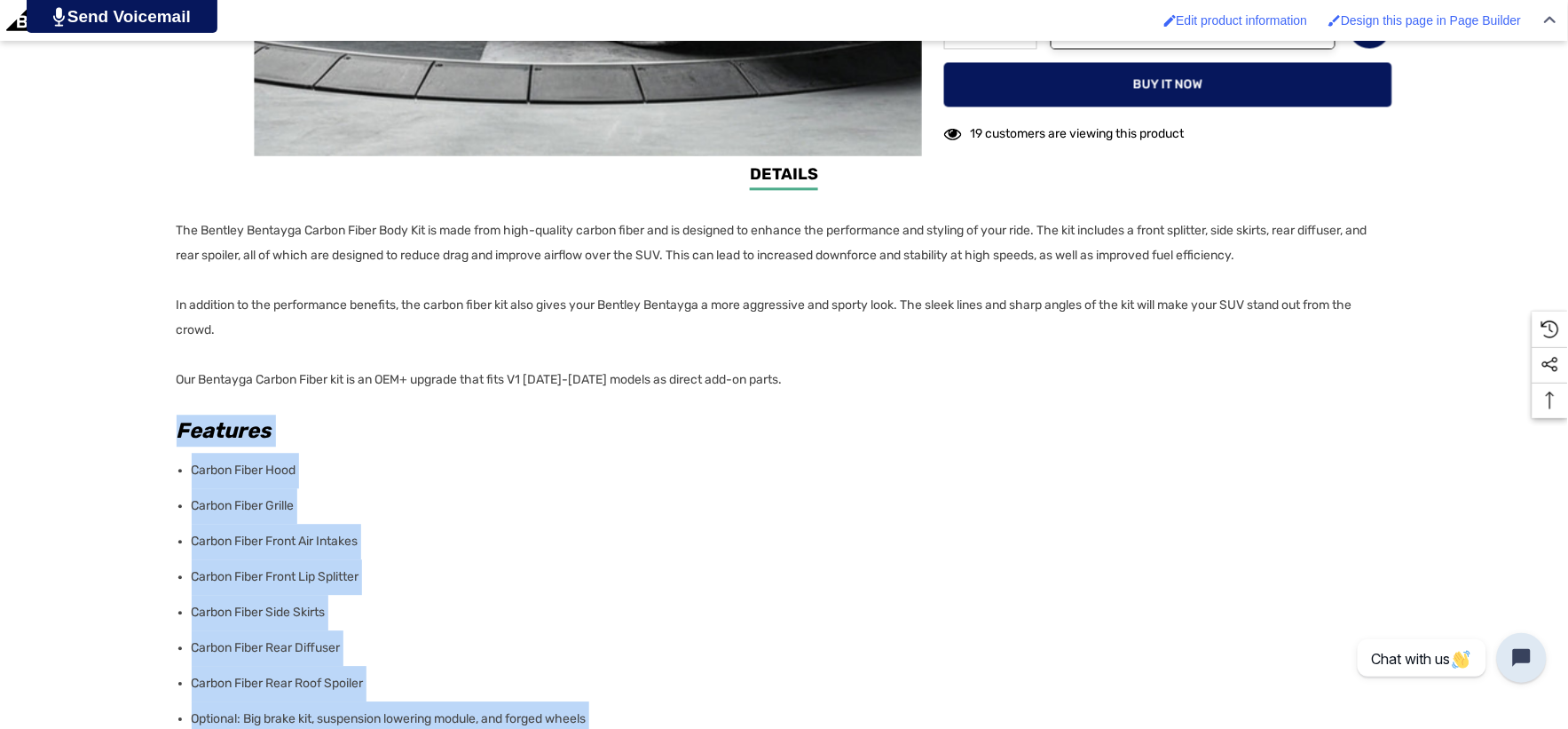
scroll to position [1184, 0]
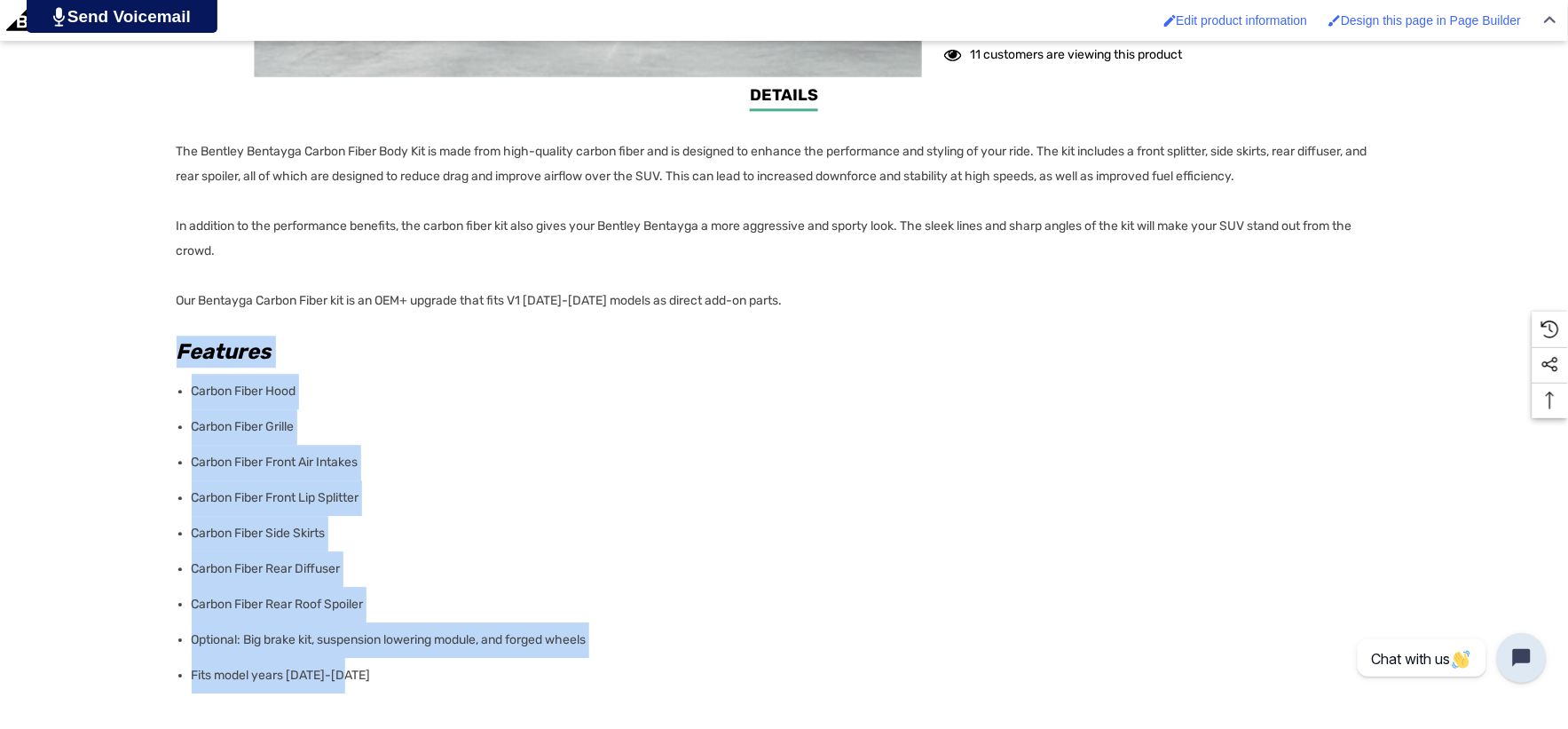
click at [690, 400] on li "Carbon Fiber Hood" at bounding box center [786, 392] width 1190 height 36
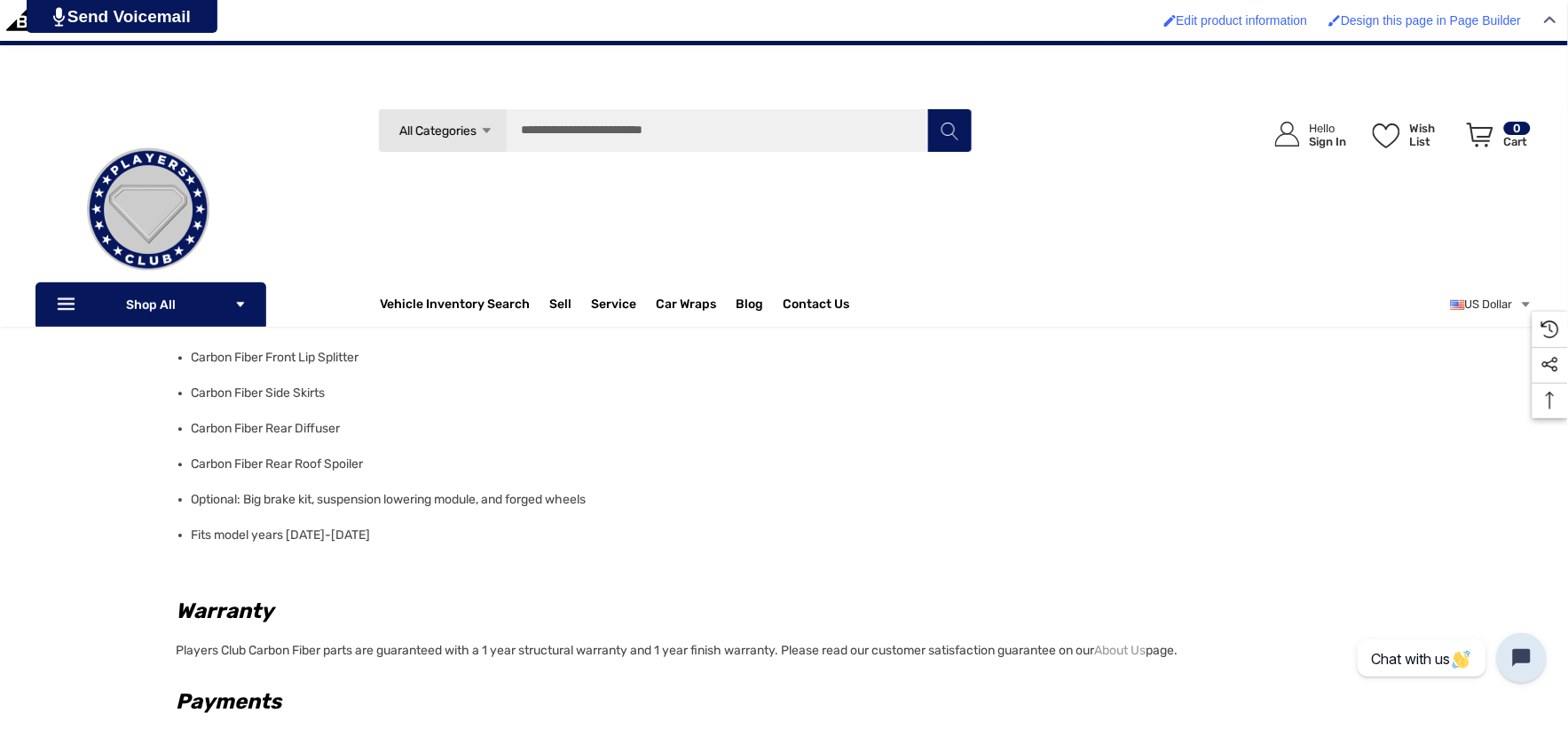
scroll to position [789, 0]
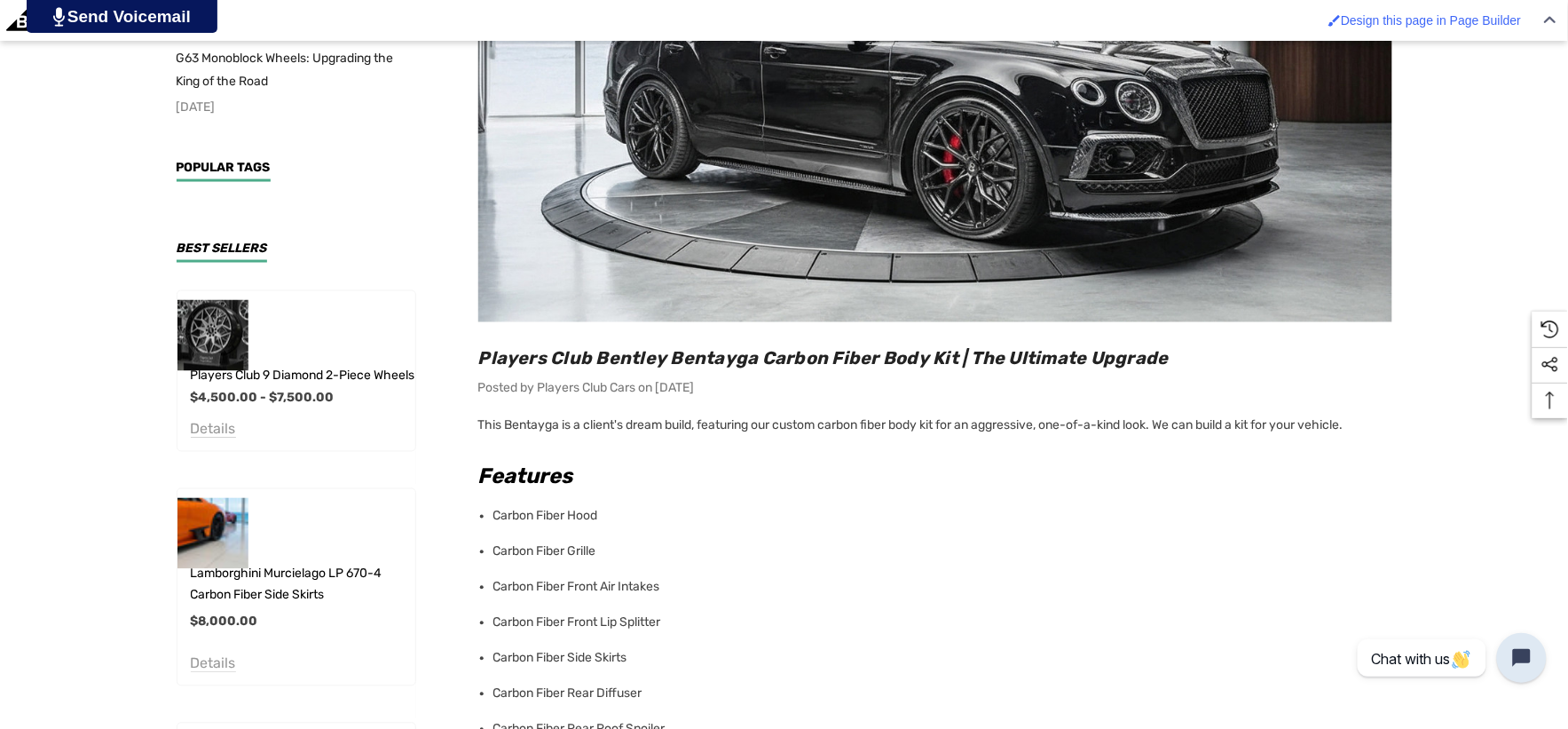
scroll to position [789, 0]
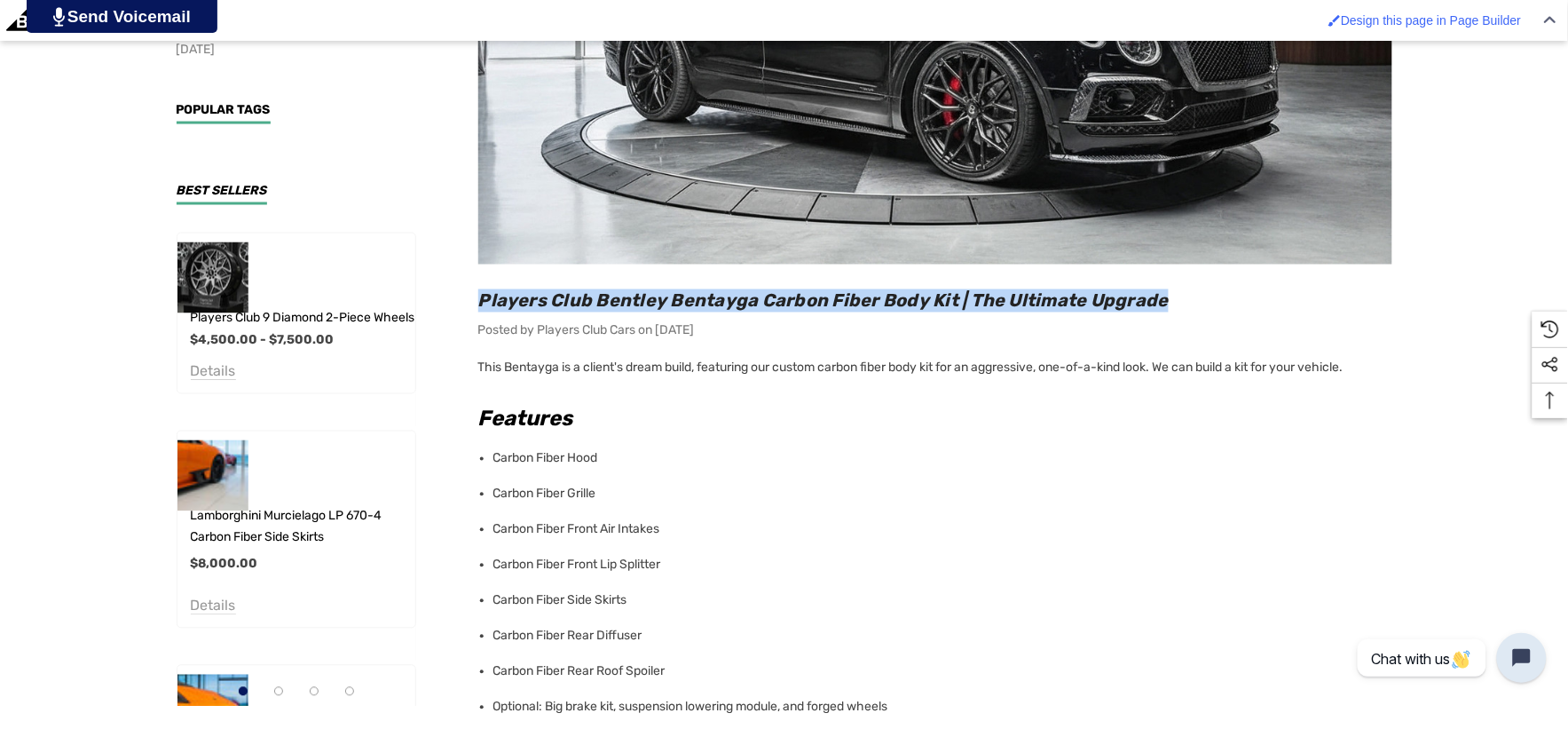
click at [1187, 302] on h2 "Players Club Bentley Bentayga Carbon Fiber Body Kit | The Ultimate Upgrade" at bounding box center [935, 301] width 915 height 23
copy span "Players Club Bentley Bentayga Carbon Fiber Body Kit | The Ultimate Upgrade"
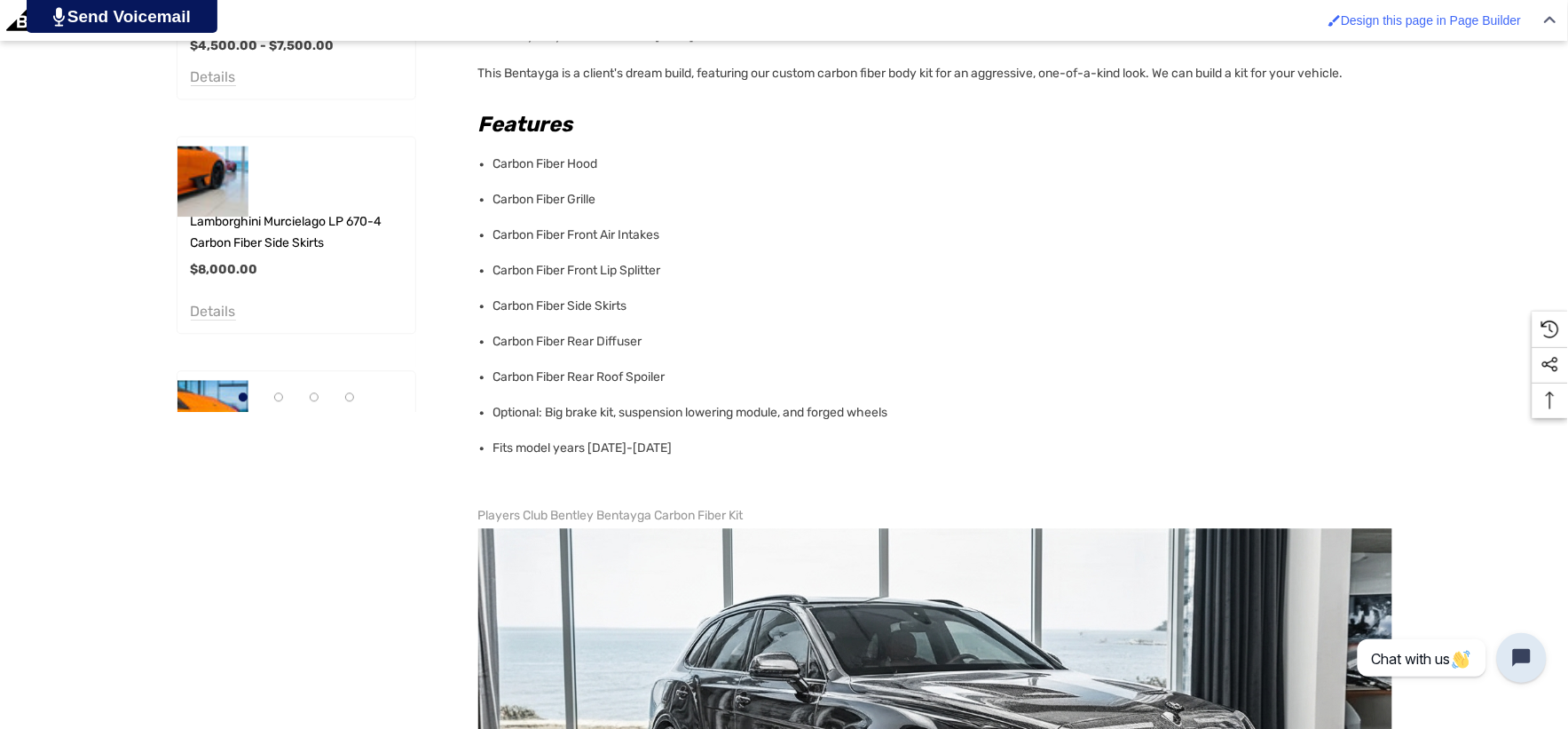
scroll to position [1085, 0]
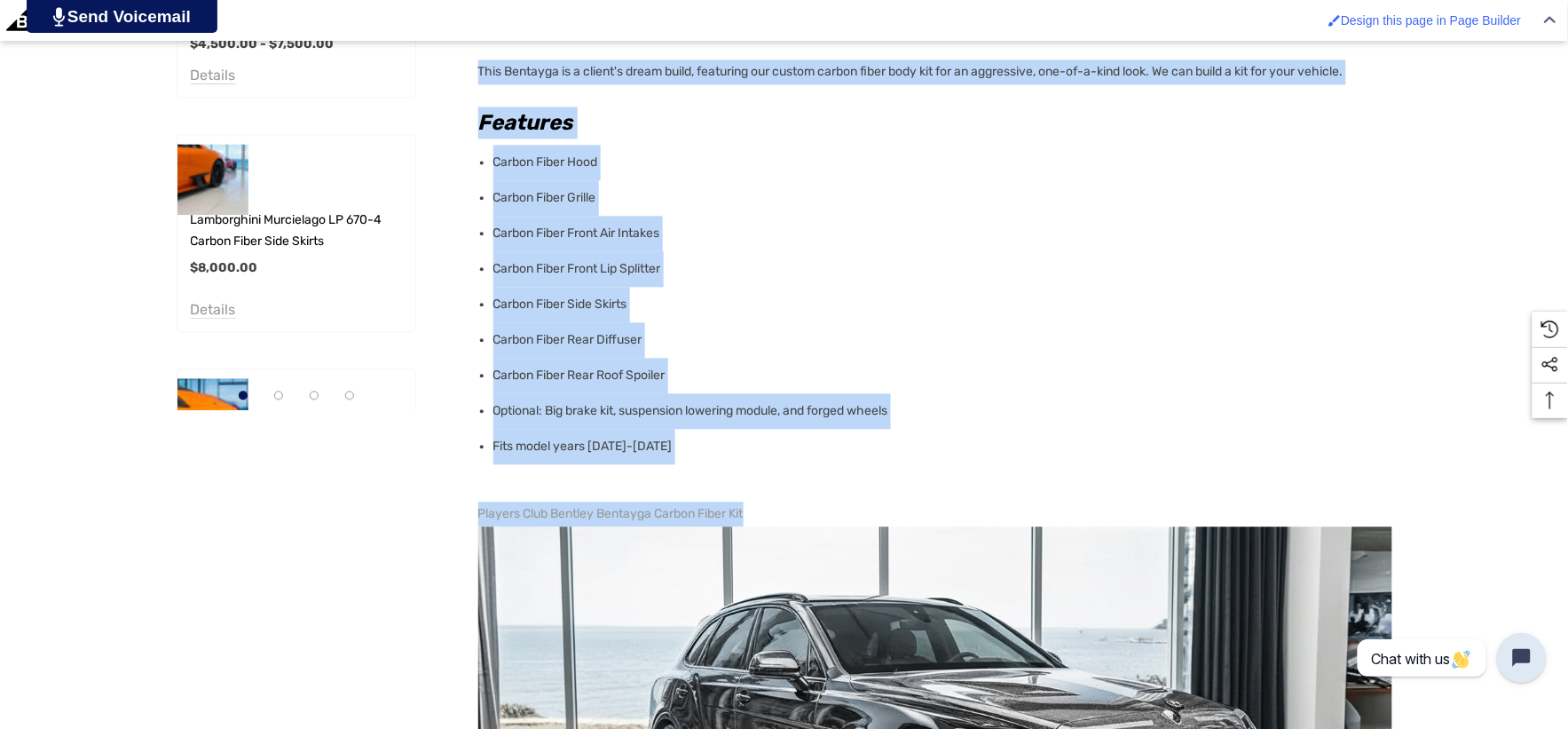
copy div "This Bentayga is a client's dream build, featuring our custom carbon fiber body…"
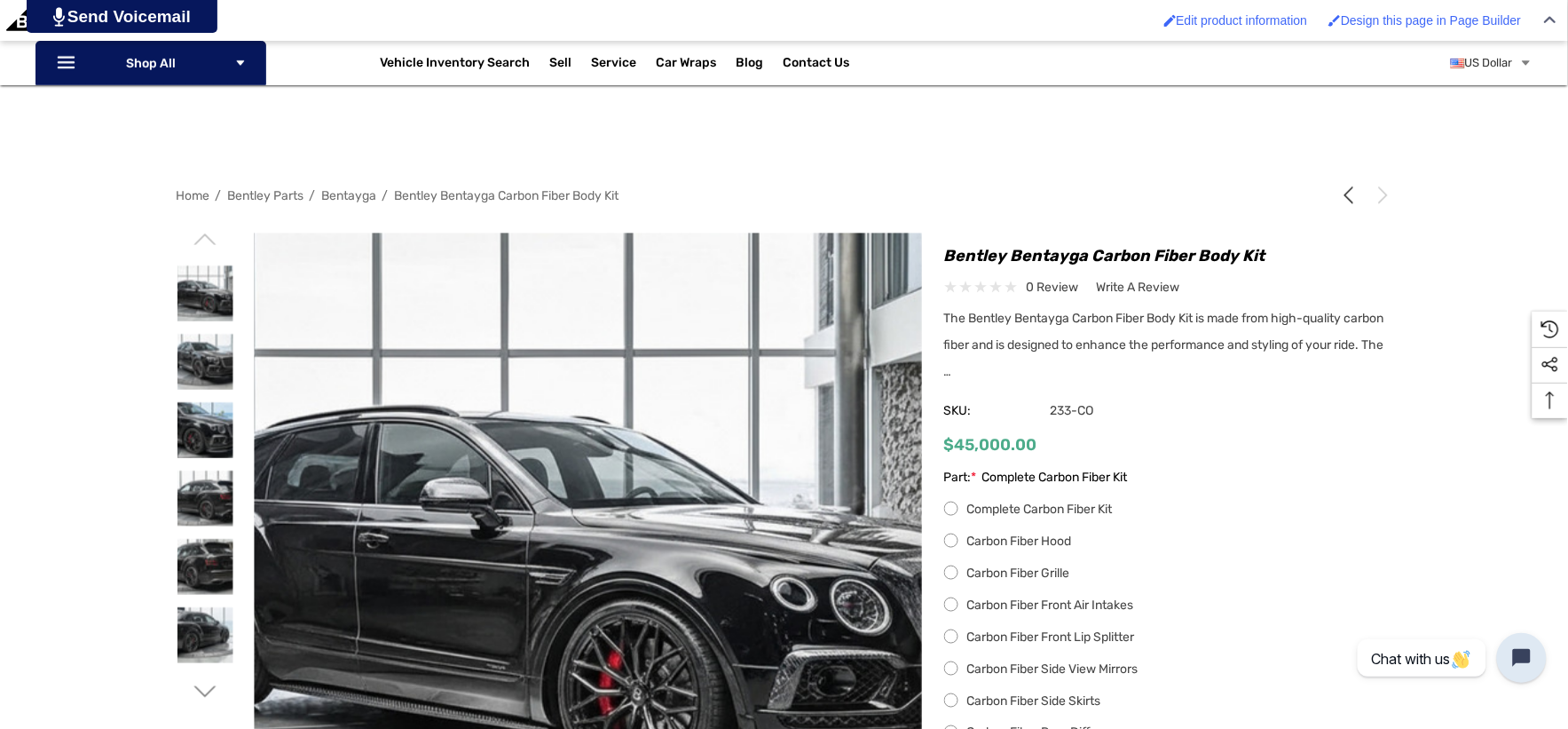
scroll to position [296, 0]
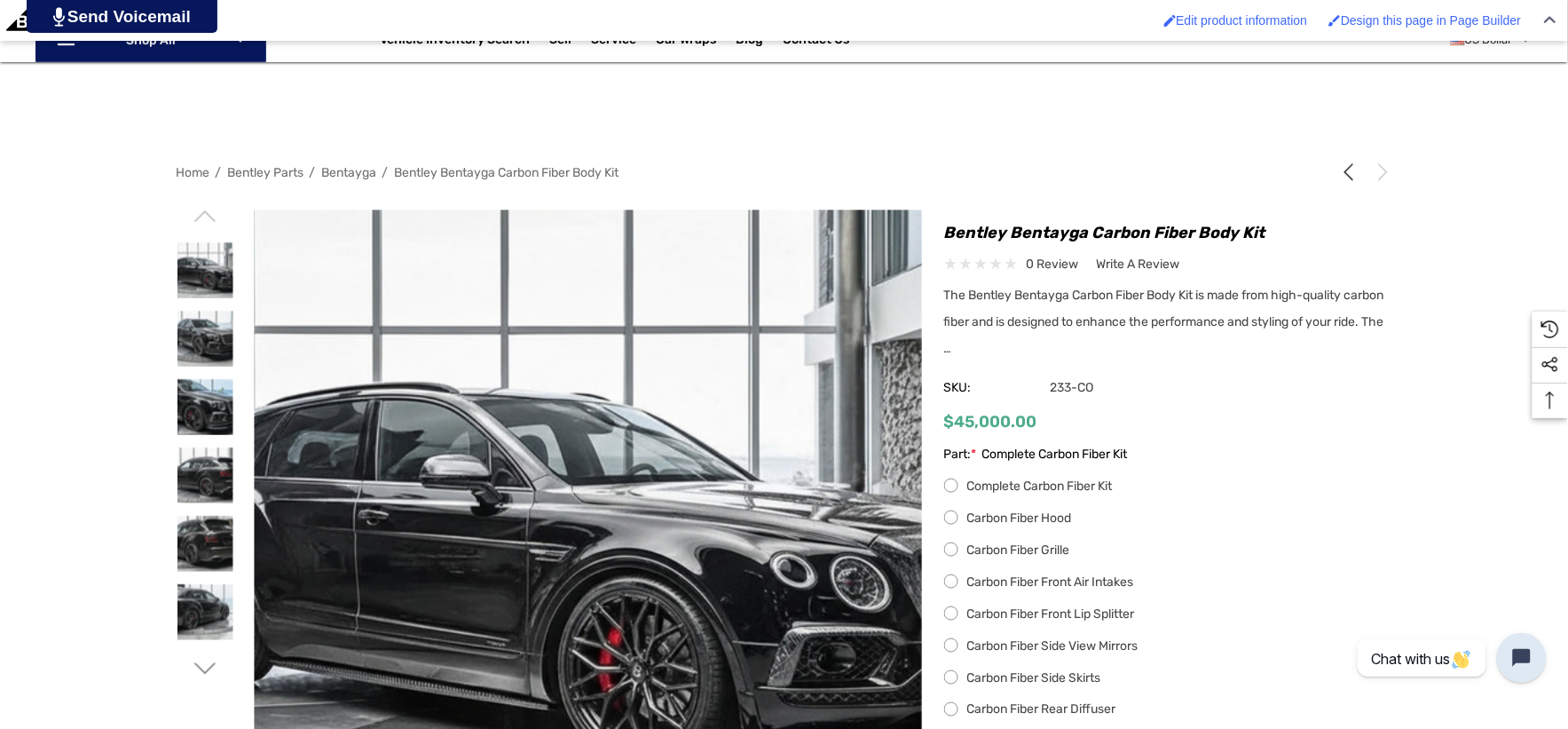
click at [199, 666] on icon "Go to slide 2 of 2" at bounding box center [204, 668] width 22 height 22
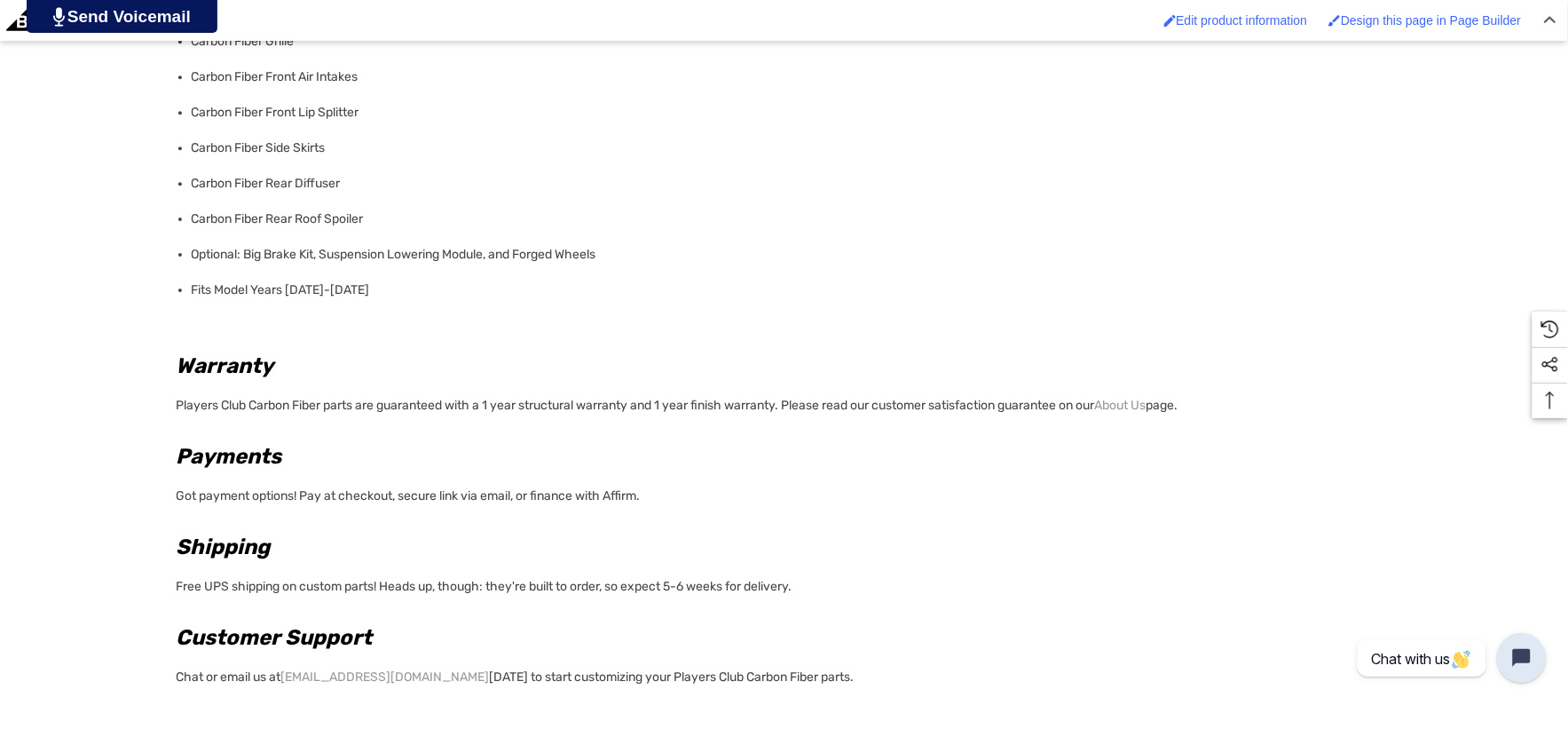
scroll to position [1579, 0]
